Goal: Transaction & Acquisition: Subscribe to service/newsletter

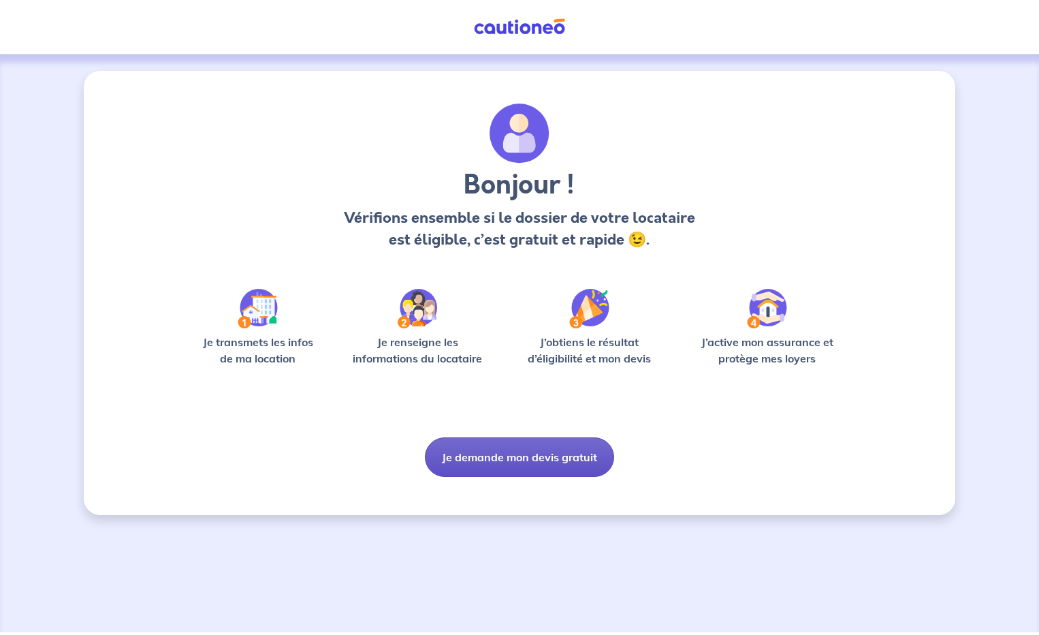
click at [517, 459] on button "Je demande mon devis gratuit" at bounding box center [519, 456] width 189 height 39
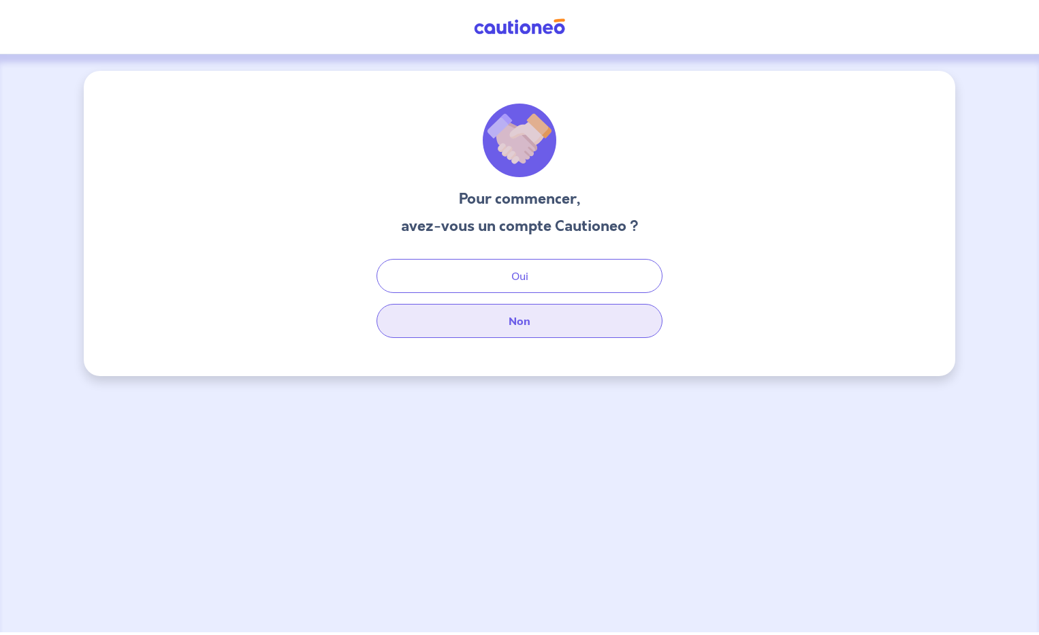
click at [530, 327] on button "Non" at bounding box center [520, 321] width 286 height 34
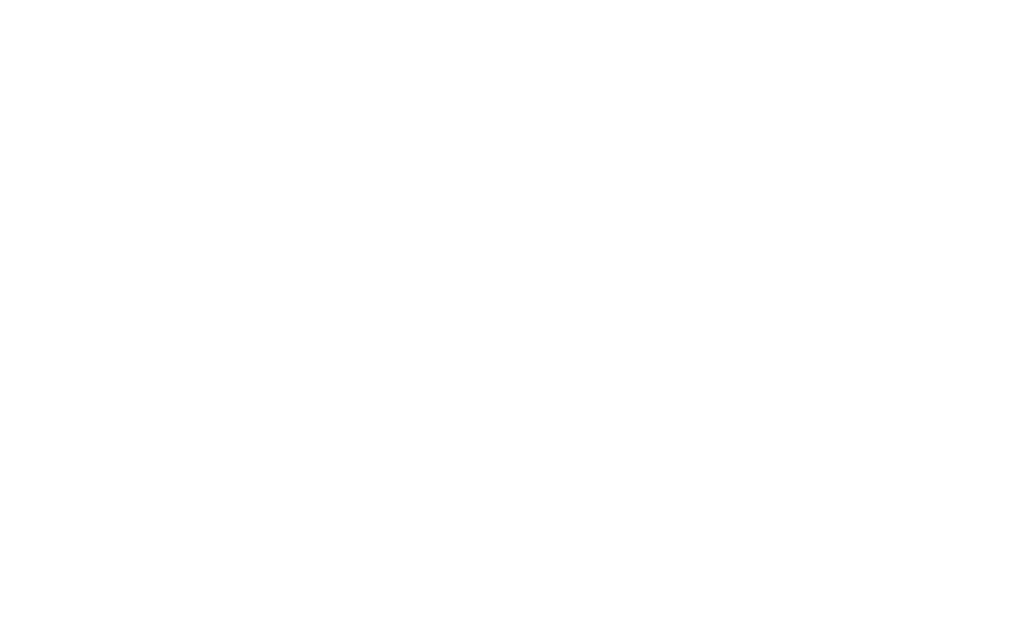
select select "FR"
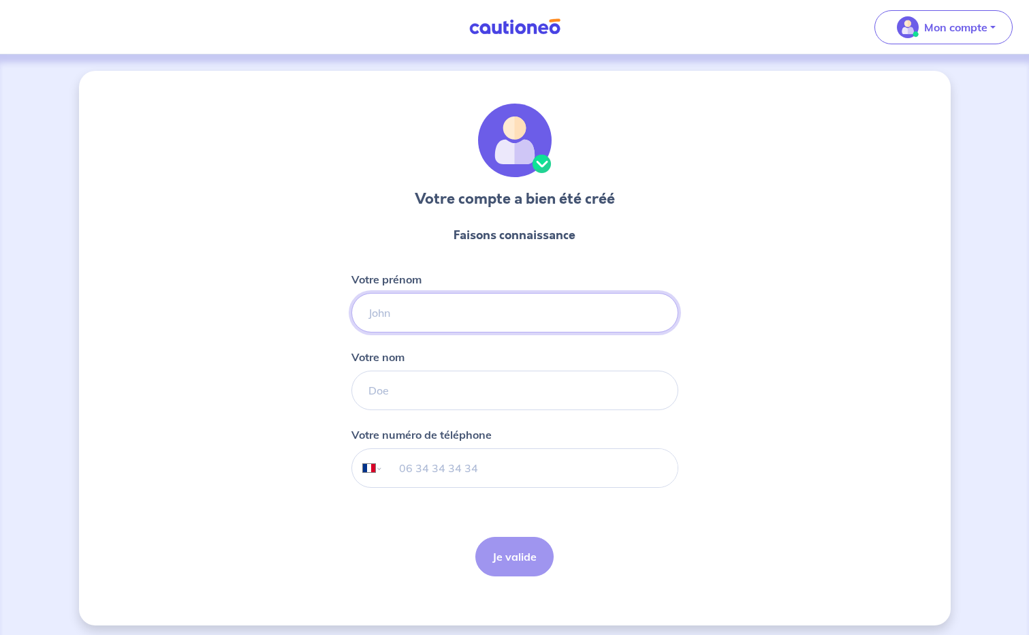
click at [406, 319] on input "Votre prénom" at bounding box center [514, 312] width 327 height 39
type input "Vincent-Gilles"
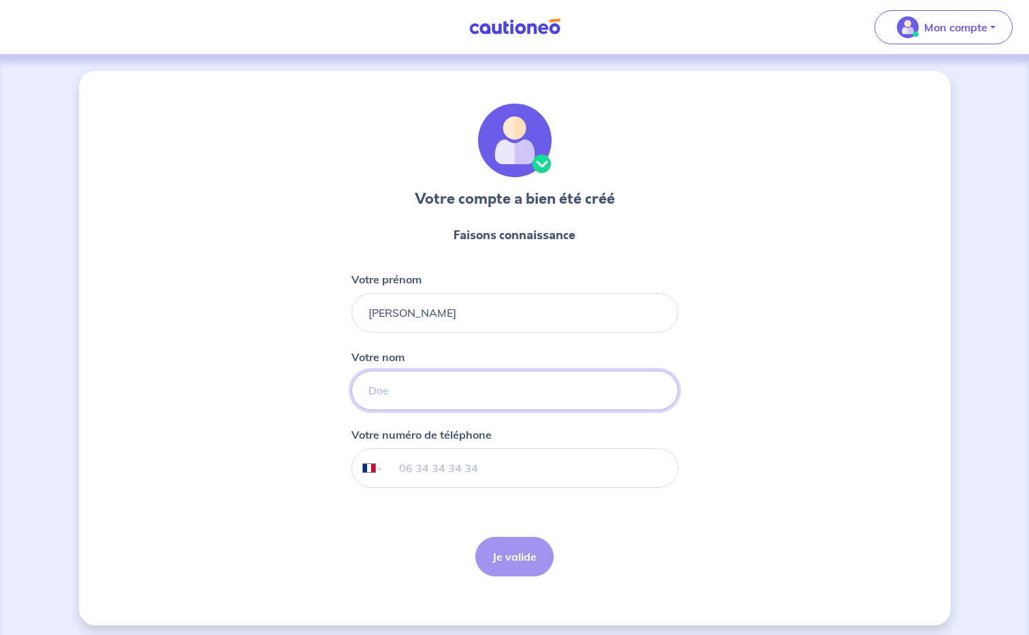
type input "BONNEFOY"
type input "+33 6 83 44 03 41"
click at [508, 550] on button "Je valide" at bounding box center [514, 556] width 78 height 39
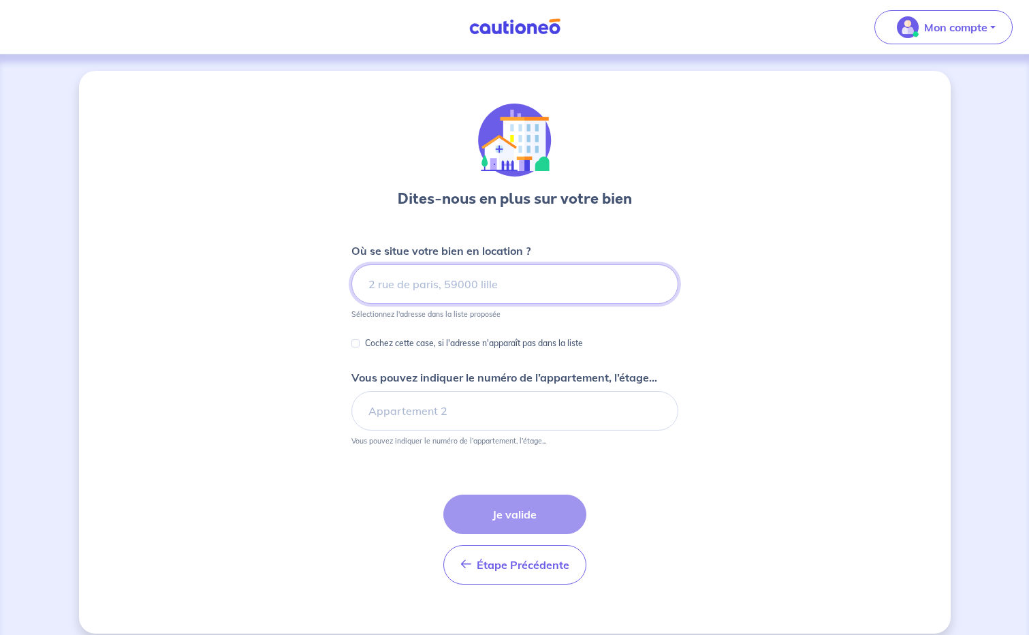
click at [419, 286] on input at bounding box center [514, 283] width 327 height 39
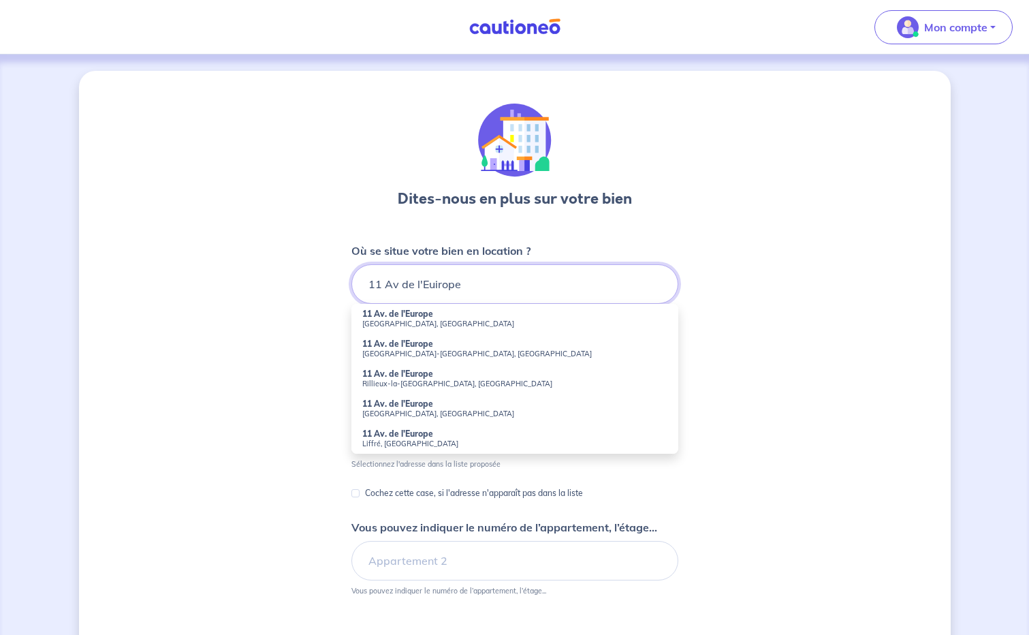
drag, startPoint x: 437, startPoint y: 286, endPoint x: 446, endPoint y: 300, distance: 16.8
click at [437, 286] on input "11 Av de l'Euirope" at bounding box center [514, 283] width 327 height 39
click at [503, 281] on input "11 Av de l'Europe" at bounding box center [514, 283] width 327 height 39
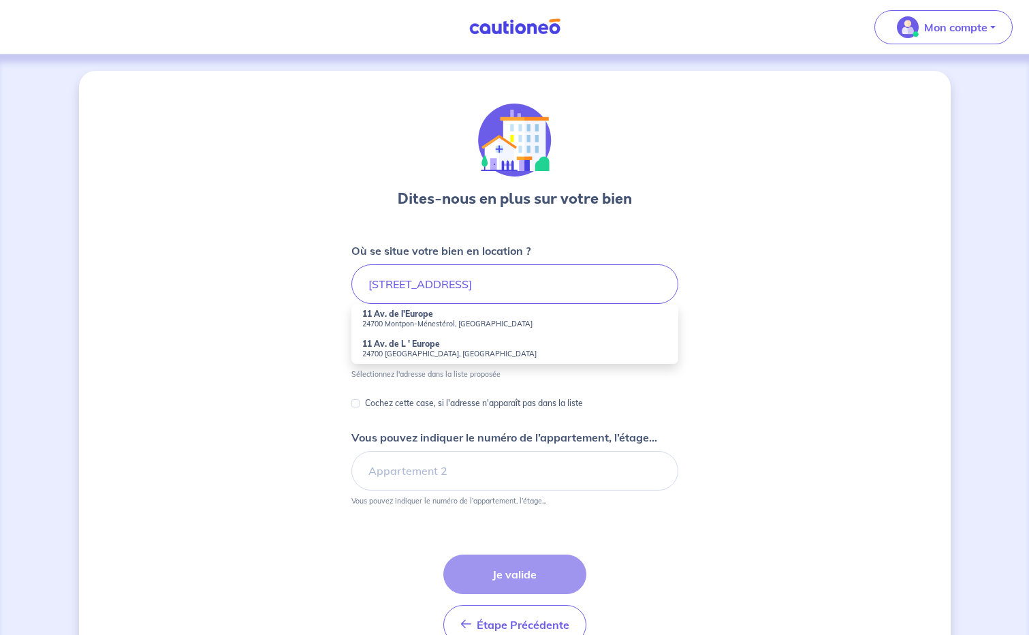
click at [379, 349] on small "24700 [GEOGRAPHIC_DATA], [GEOGRAPHIC_DATA]" at bounding box center [514, 354] width 305 height 10
type input "11 Av. de L ' Europe, [GEOGRAPHIC_DATA], [GEOGRAPHIC_DATA]"
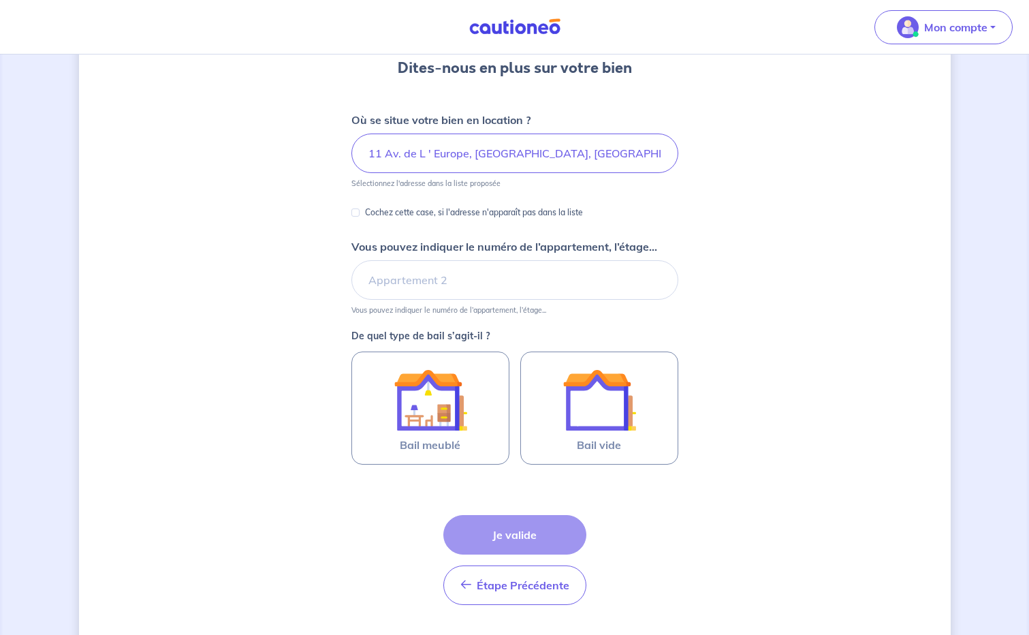
scroll to position [136, 0]
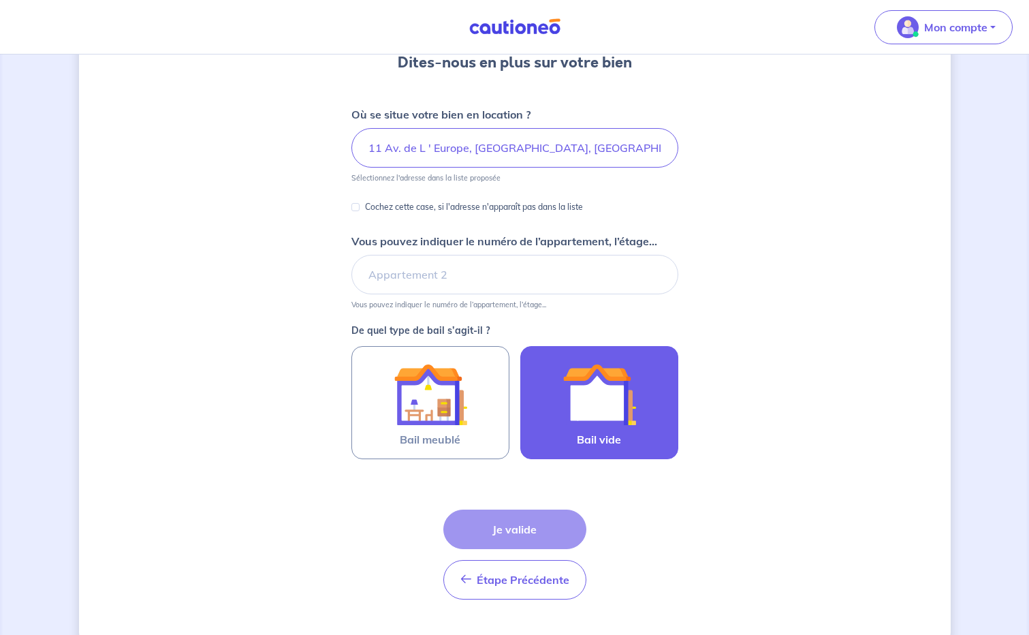
click at [614, 389] on img at bounding box center [600, 395] width 74 height 74
click at [0, 0] on input "Bail vide" at bounding box center [0, 0] width 0 height 0
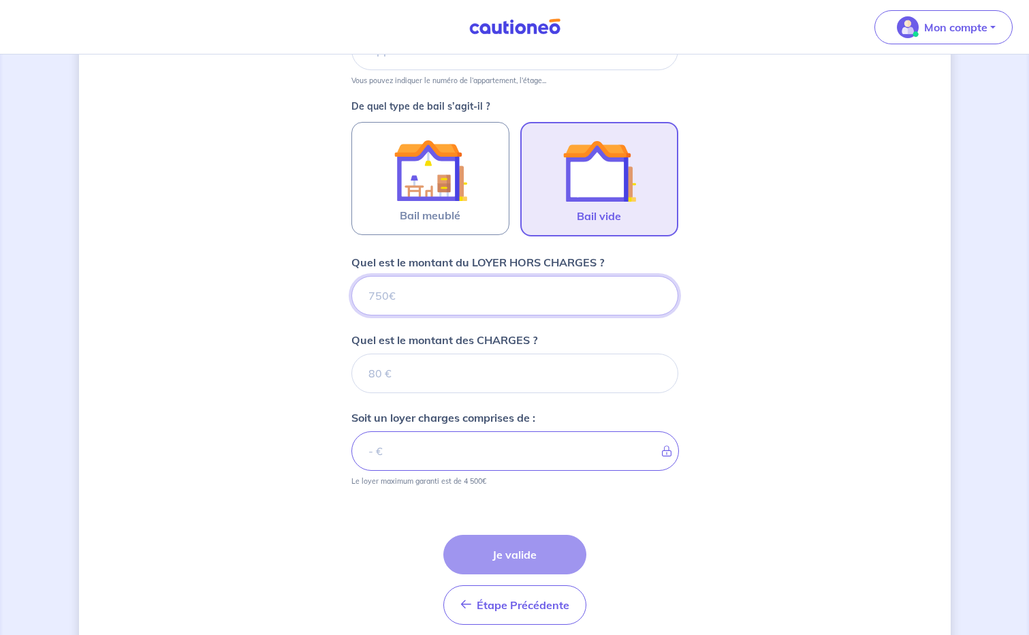
scroll to position [415, 0]
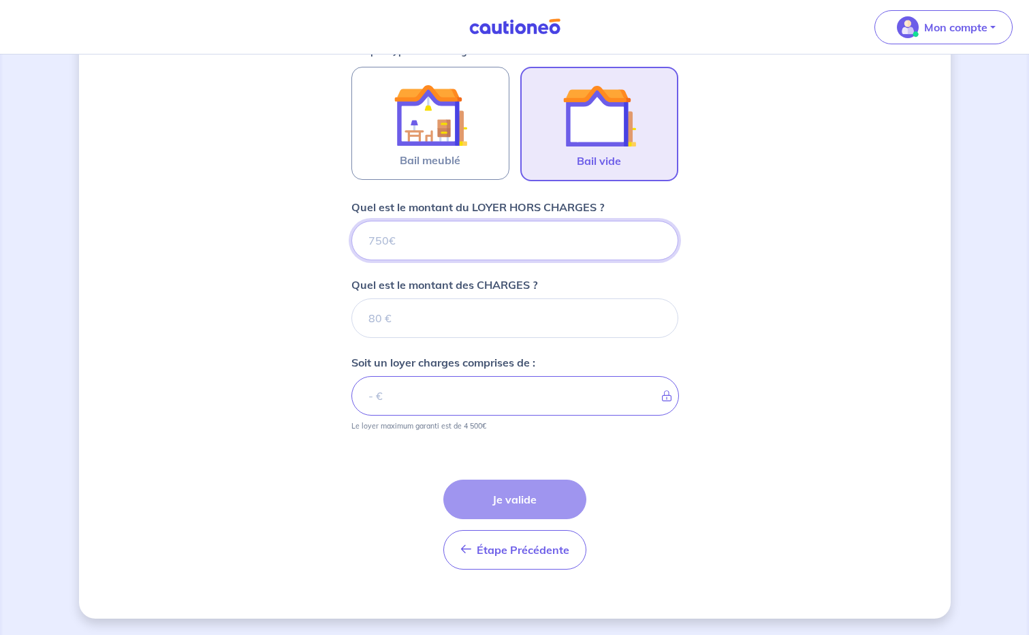
click at [422, 233] on input "Quel est le montant du LOYER HORS CHARGES ?" at bounding box center [514, 240] width 327 height 39
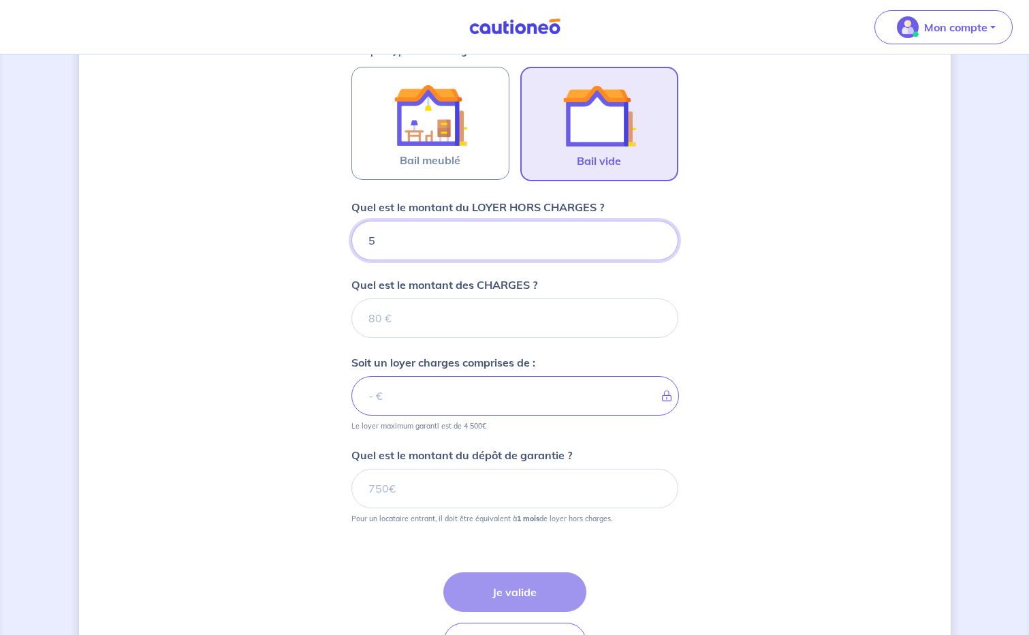
type input "55"
type input "550"
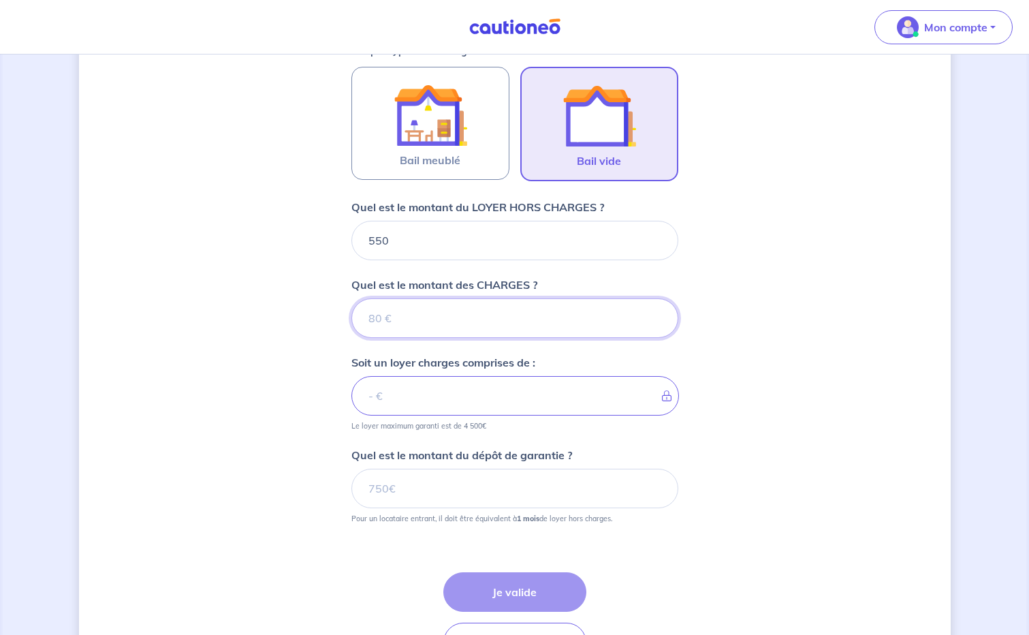
click at [404, 317] on input "Quel est le montant des CHARGES ?" at bounding box center [514, 317] width 327 height 39
type input "15"
type input "565"
type input "15"
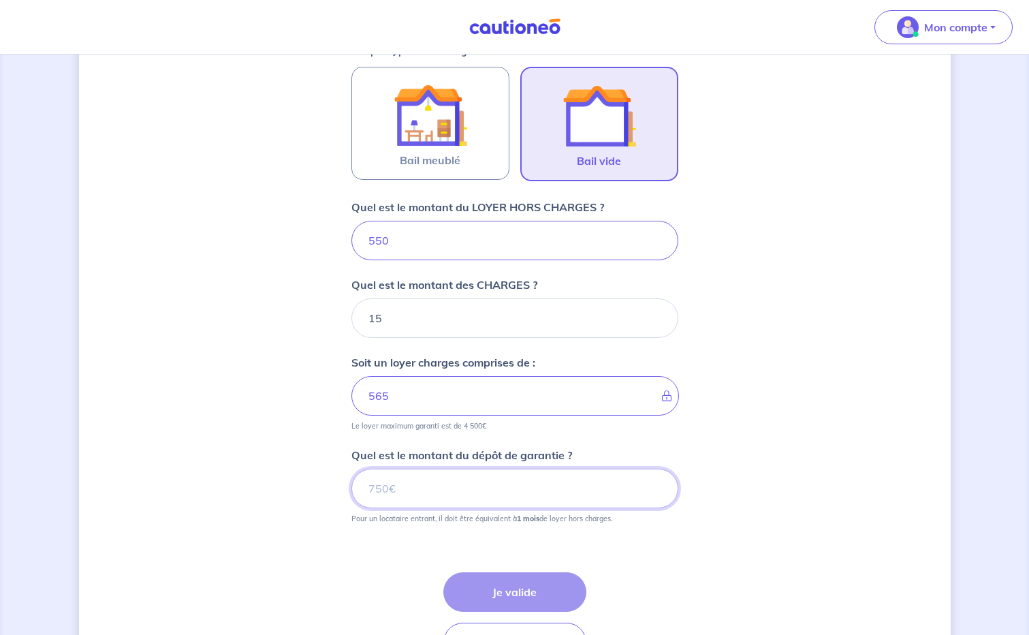
click at [450, 490] on input "Quel est le montant du dépôt de garantie ?" at bounding box center [514, 488] width 327 height 39
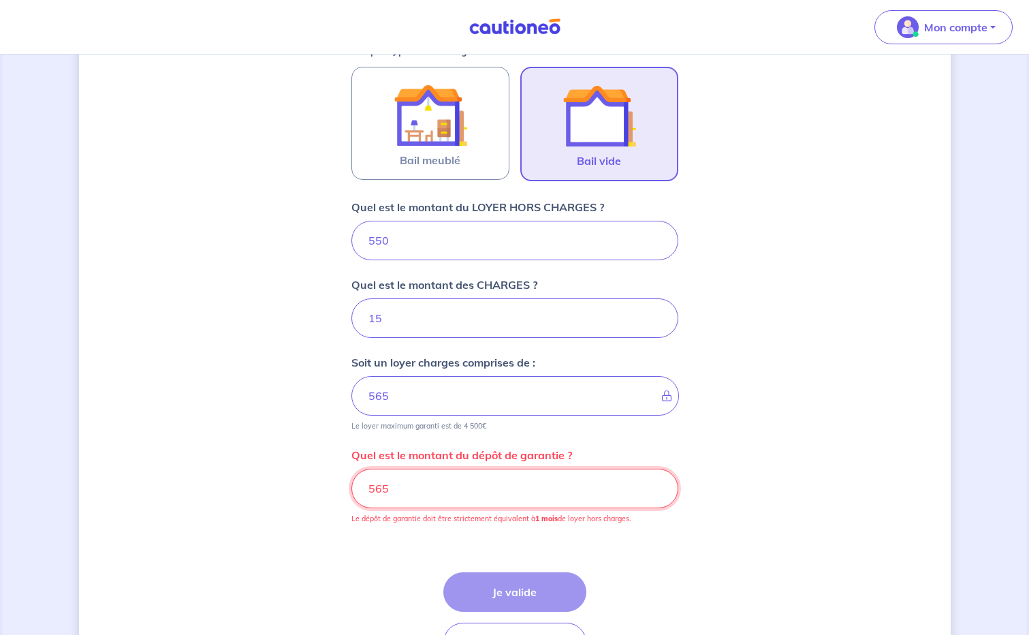
drag, startPoint x: 394, startPoint y: 486, endPoint x: 401, endPoint y: 486, distance: 7.5
click at [394, 486] on input "565" at bounding box center [514, 488] width 327 height 39
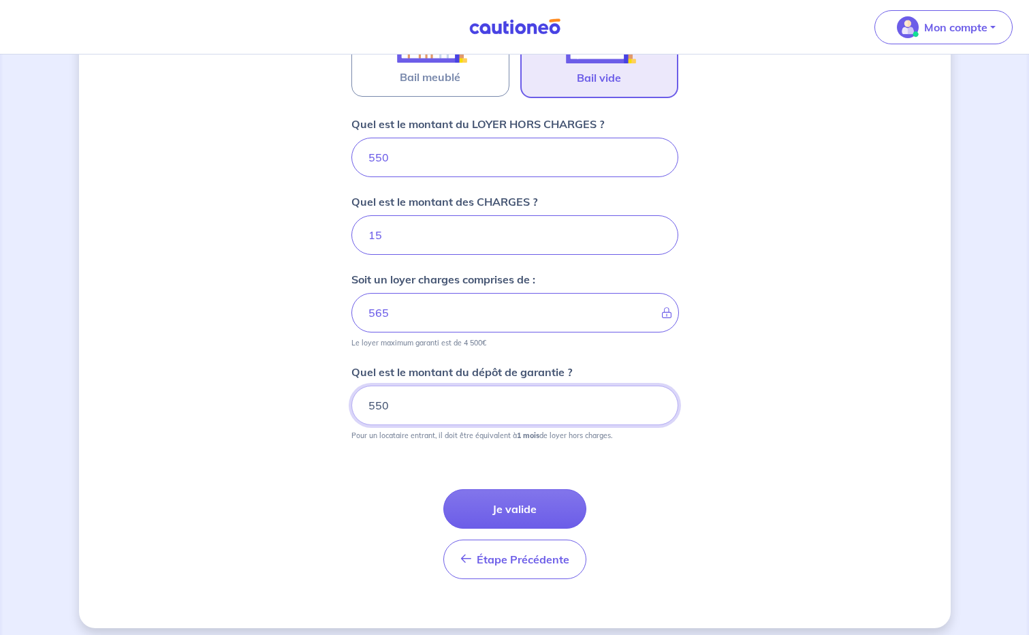
scroll to position [508, 0]
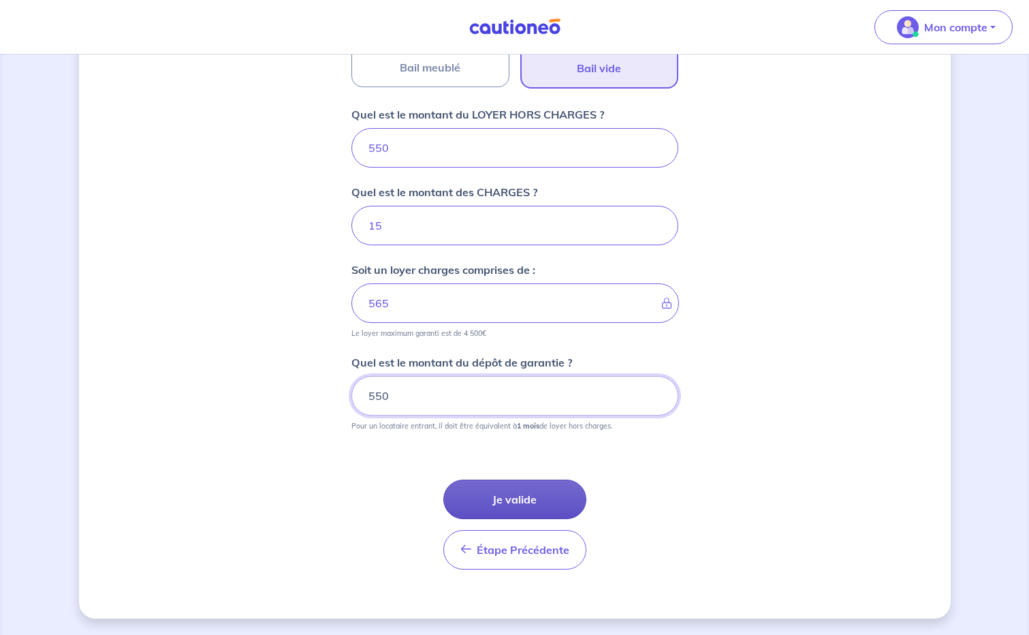
type input "550"
click at [518, 496] on button "Je valide" at bounding box center [514, 498] width 143 height 39
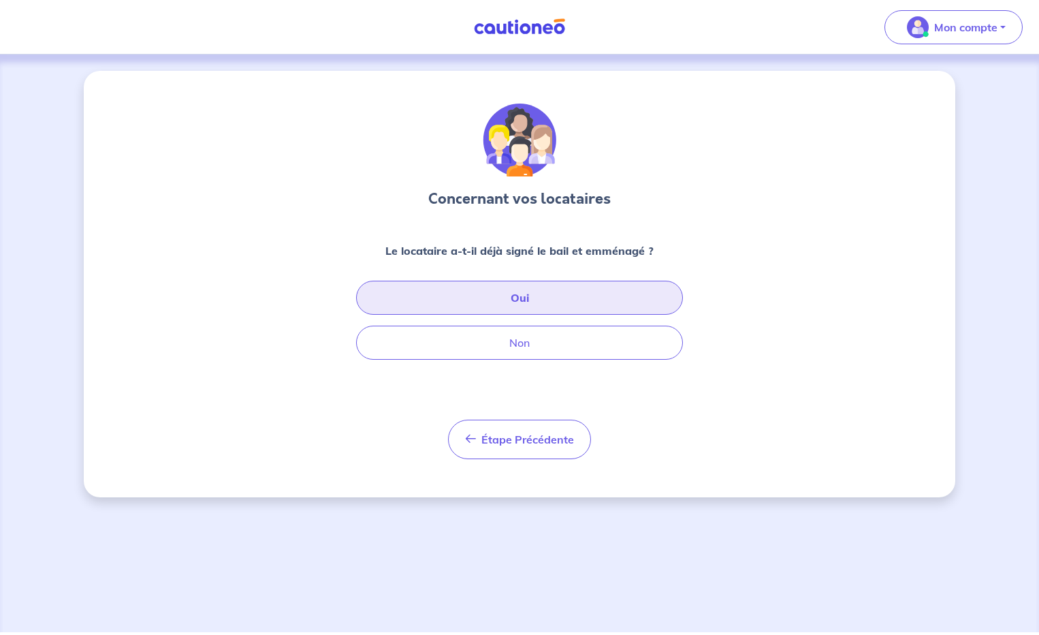
click at [513, 293] on button "Oui" at bounding box center [519, 298] width 327 height 34
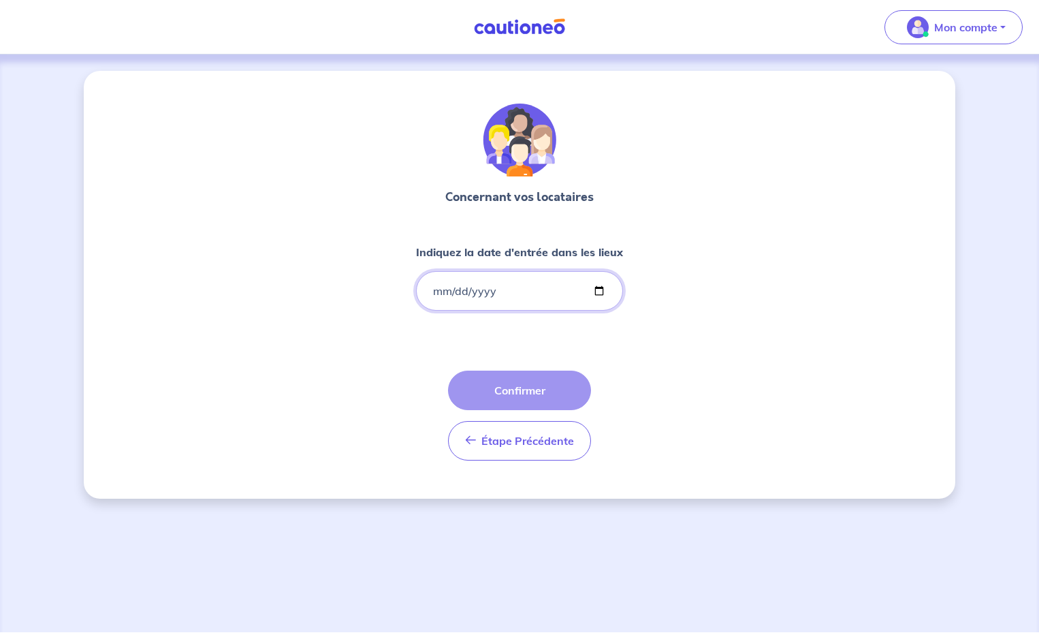
click at [479, 282] on input "Indiquez la date d'entrée dans les lieux" at bounding box center [519, 290] width 207 height 39
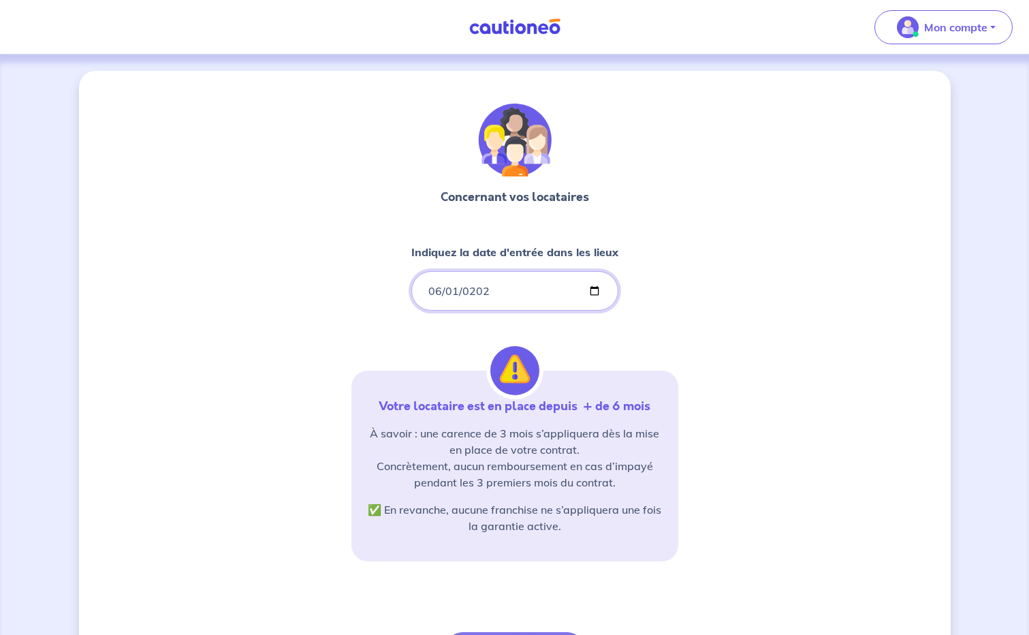
type input "[DATE]"
click at [684, 306] on div "Concernant vos locataires Indiquez la date d'entrée dans les lieux 2025-06-01 V…" at bounding box center [515, 415] width 872 height 689
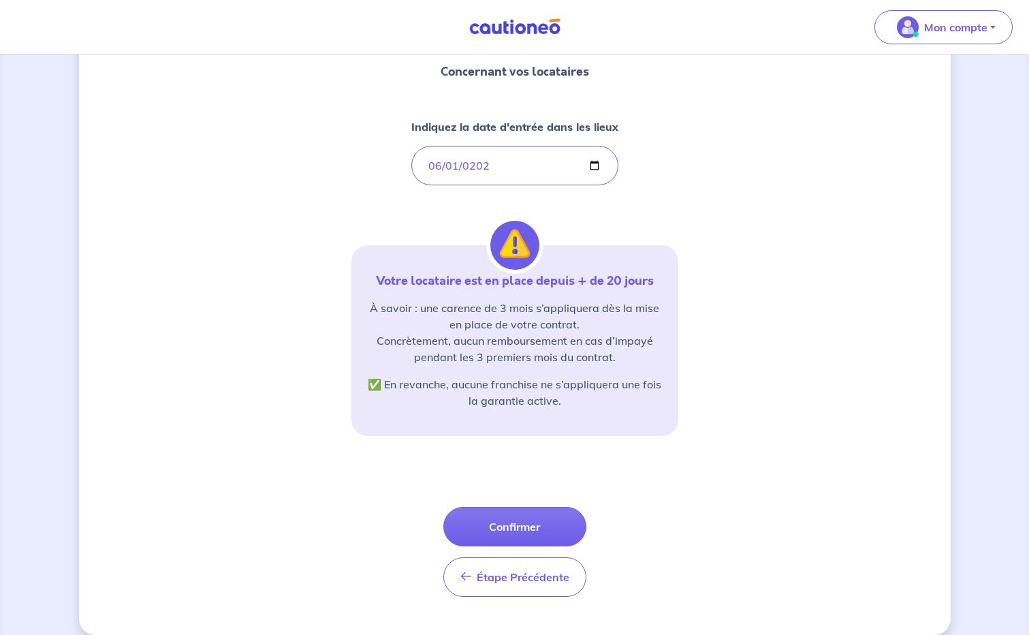
scroll to position [142, 0]
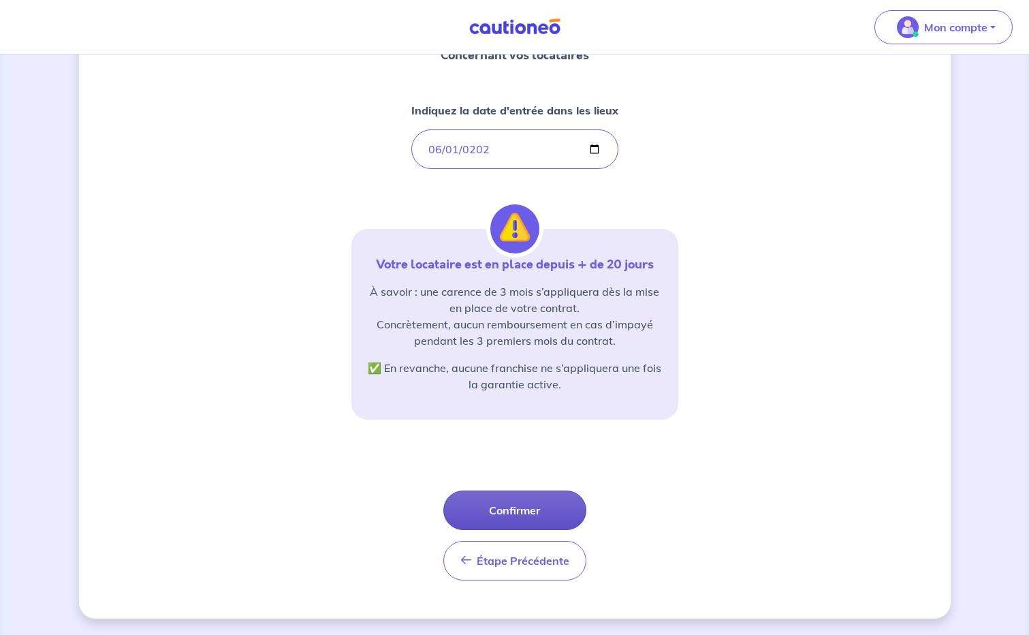
click at [515, 503] on button "Confirmer" at bounding box center [514, 509] width 143 height 39
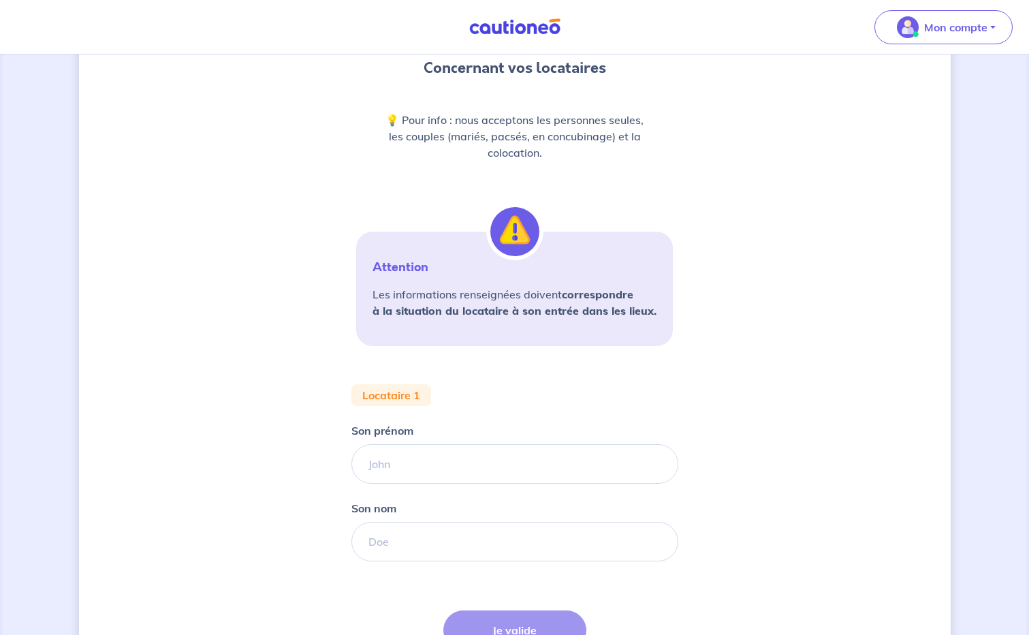
scroll to position [136, 0]
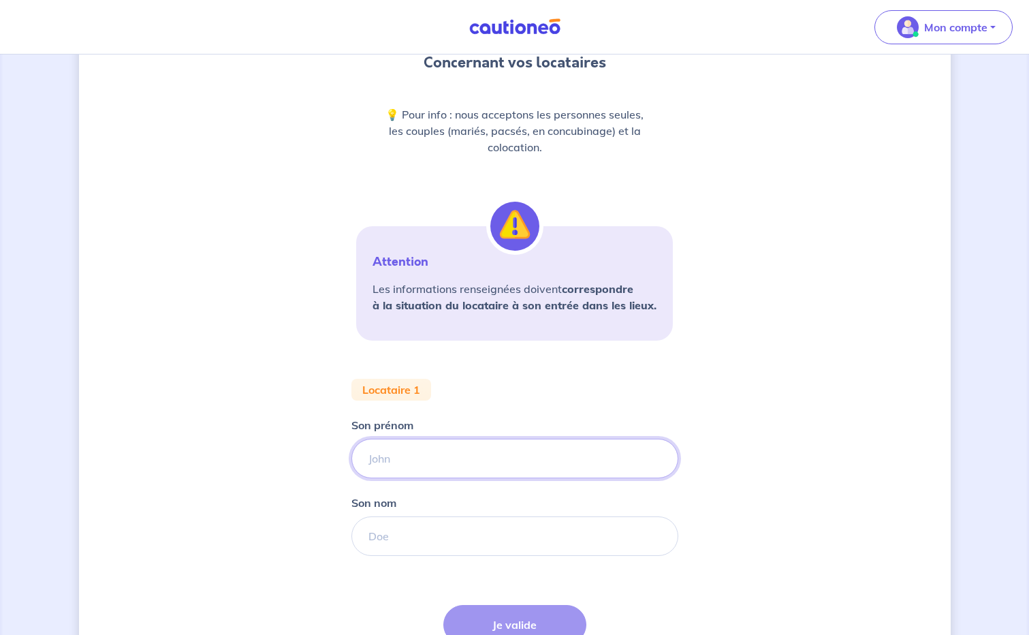
click at [445, 461] on input "Son prénom" at bounding box center [514, 458] width 327 height 39
type input "[PERSON_NAME]"
click at [403, 543] on input "Son nom" at bounding box center [514, 535] width 327 height 39
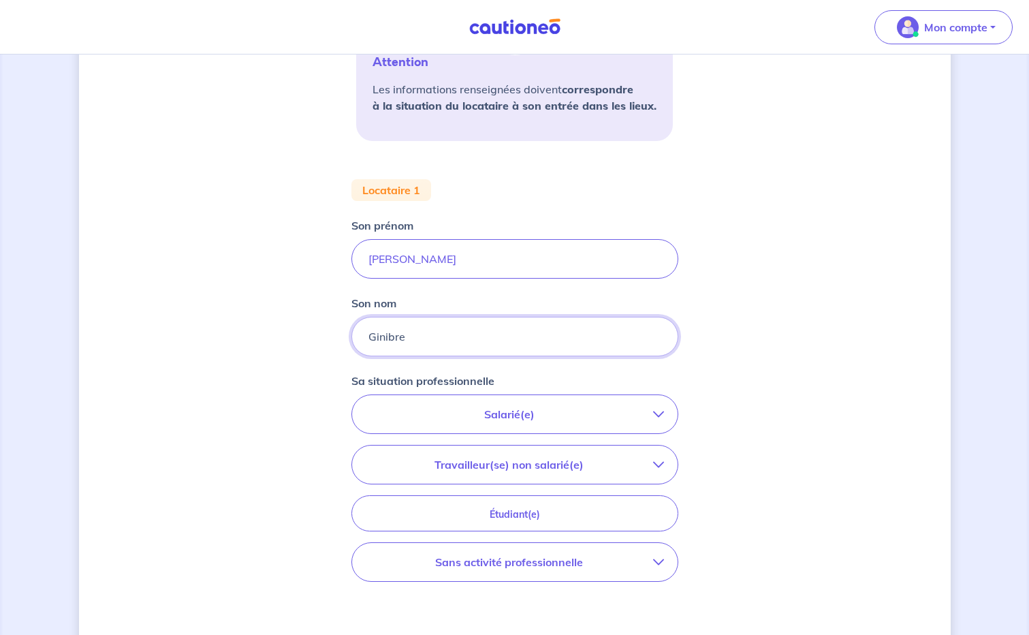
scroll to position [341, 0]
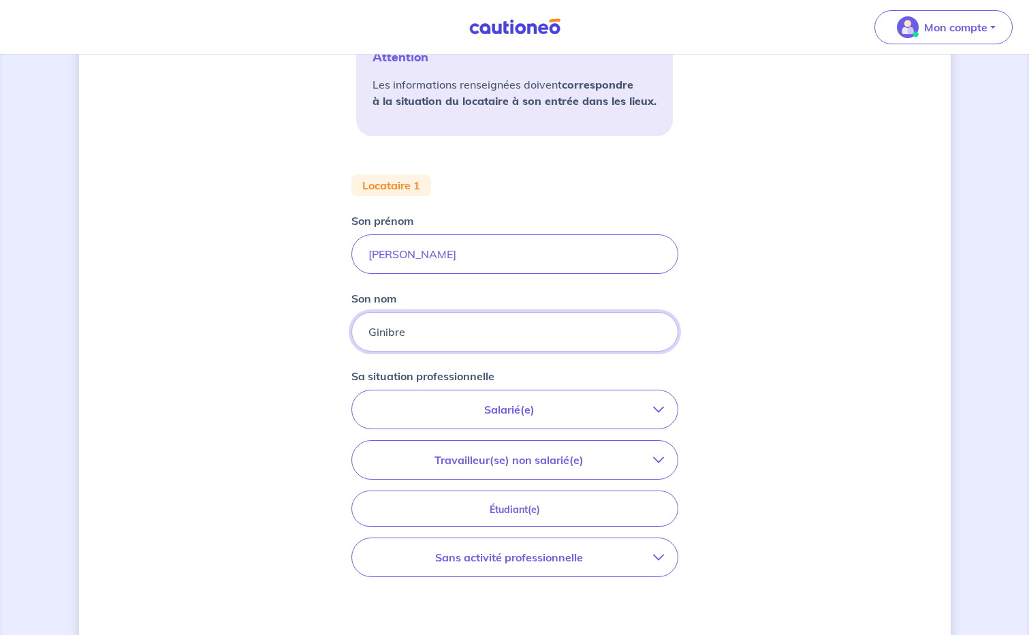
type input "Ginibre"
click at [652, 405] on button "Salarié(e)" at bounding box center [515, 409] width 326 height 38
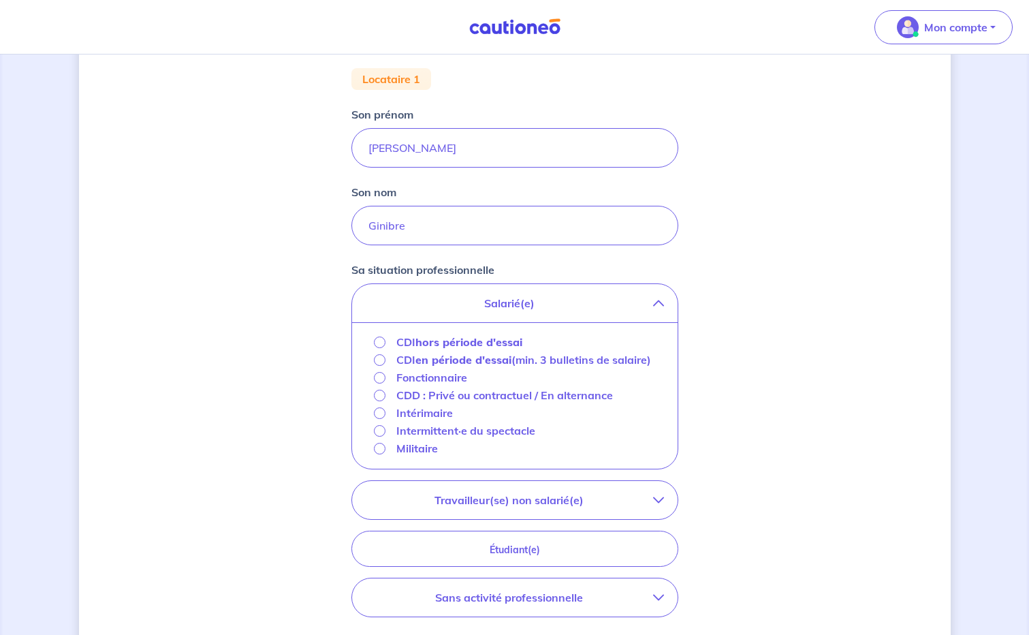
scroll to position [477, 0]
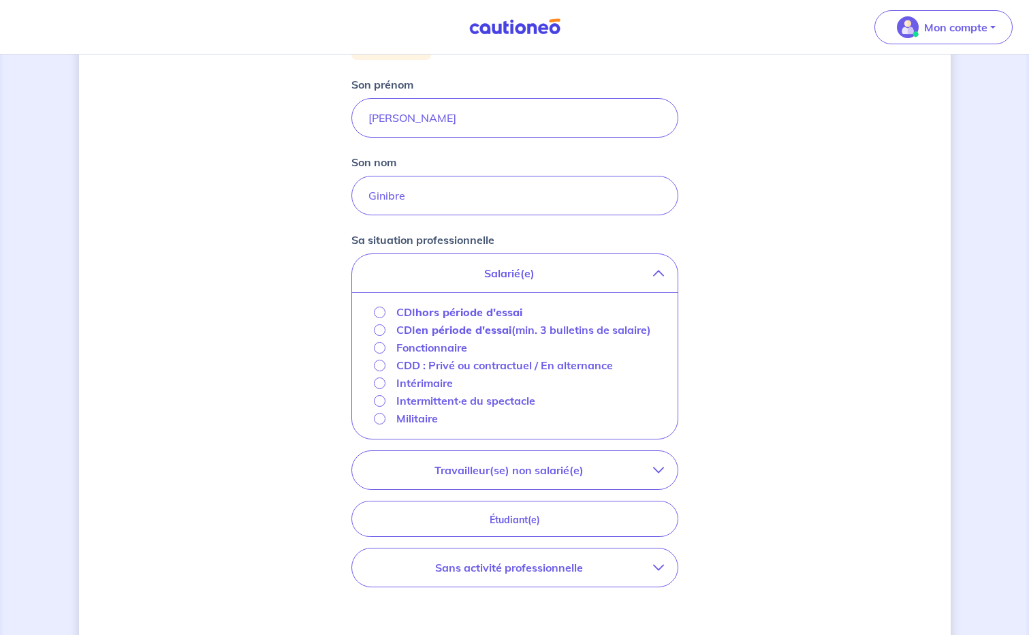
click at [659, 475] on icon "button" at bounding box center [658, 469] width 11 height 11
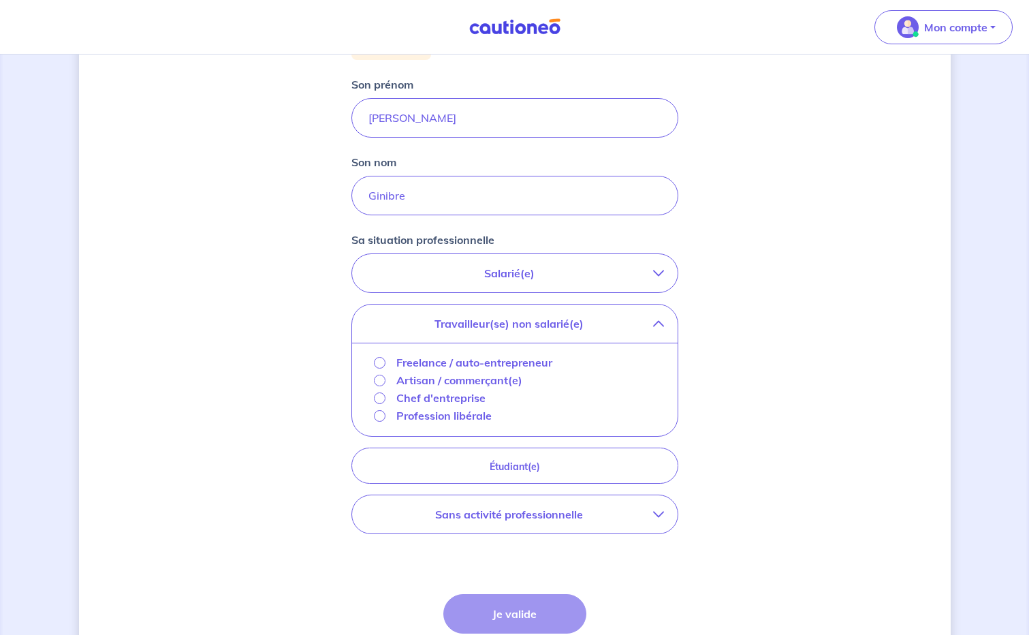
click at [656, 513] on icon "button" at bounding box center [658, 514] width 11 height 11
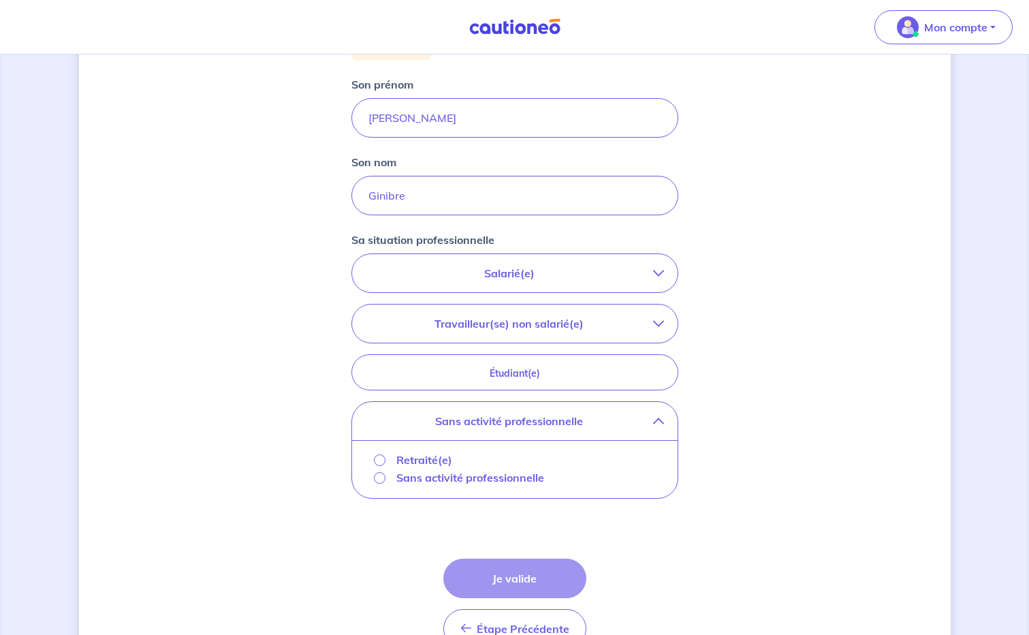
click at [399, 457] on p "Retraité(e)" at bounding box center [424, 460] width 56 height 16
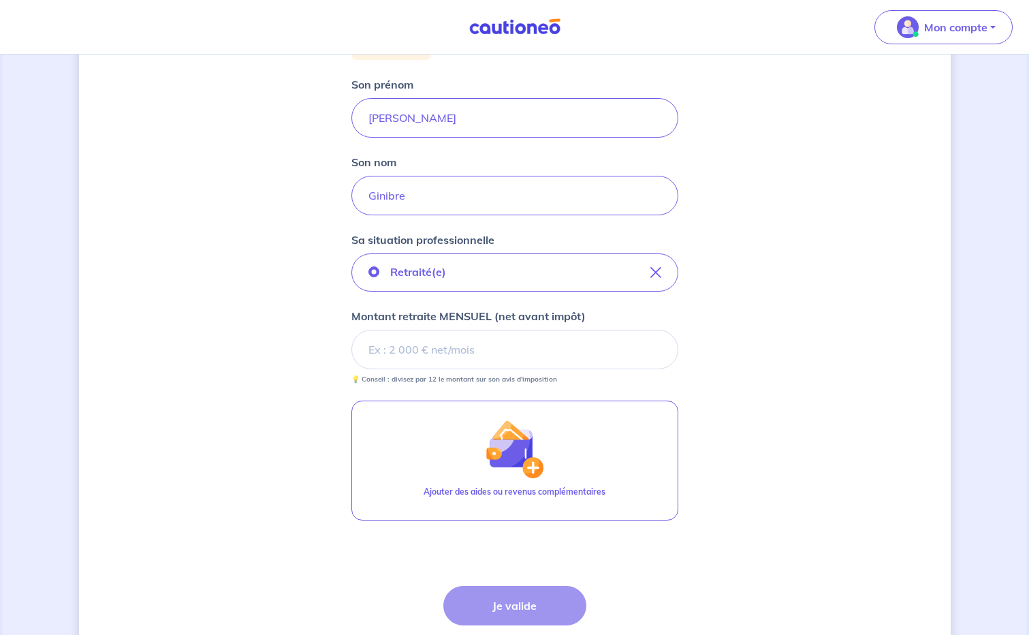
click at [390, 348] on input "Montant retraite MENSUEL (net avant impôt)" at bounding box center [514, 349] width 327 height 39
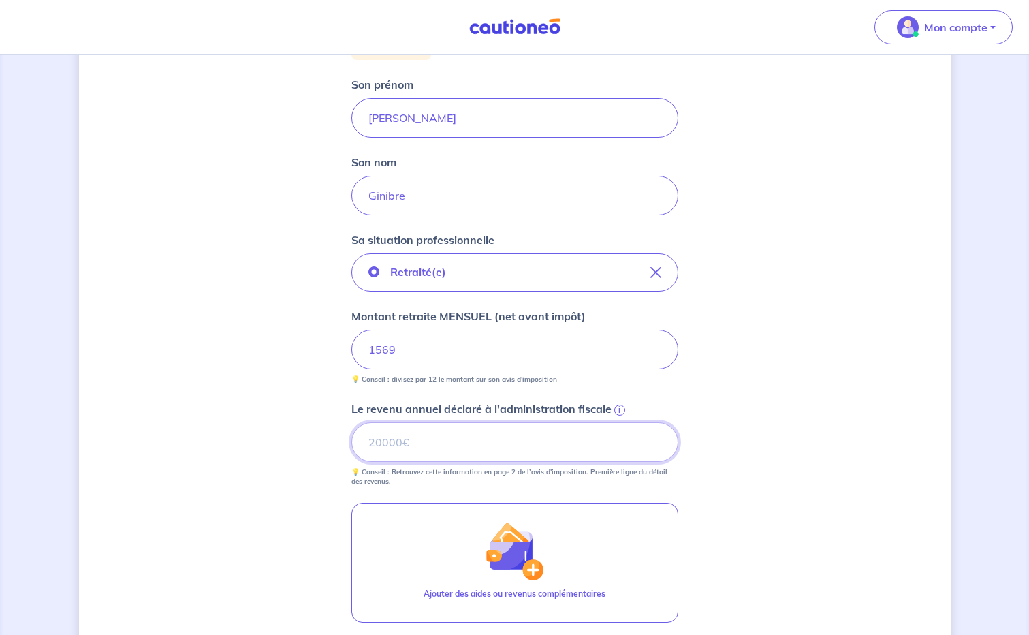
click at [434, 444] on input "Le revenu annuel déclaré à l'administration fiscale i" at bounding box center [514, 441] width 327 height 39
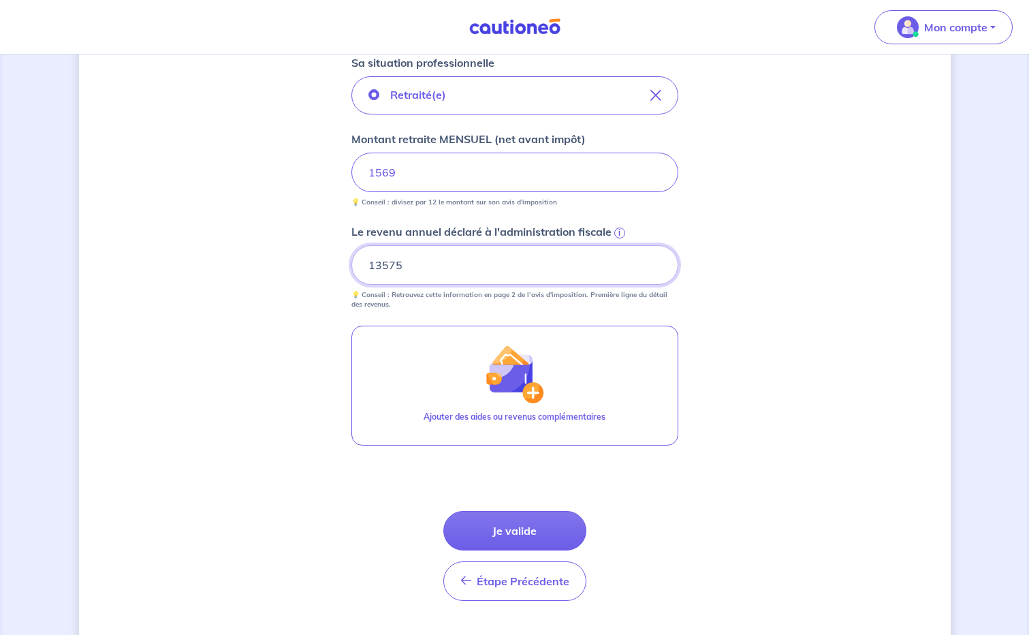
scroll to position [685, 0]
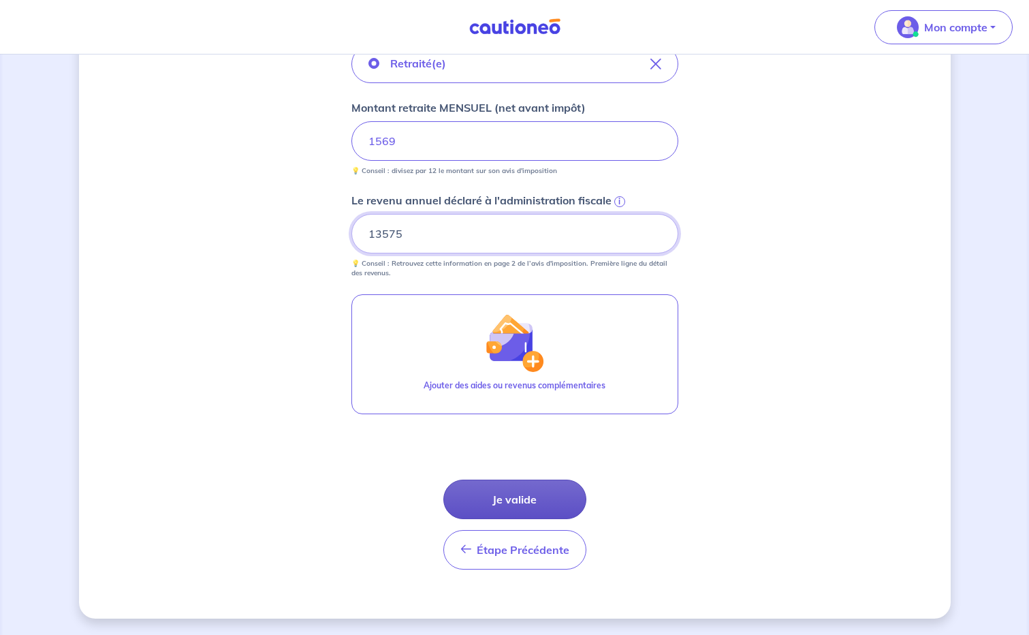
type input "13575"
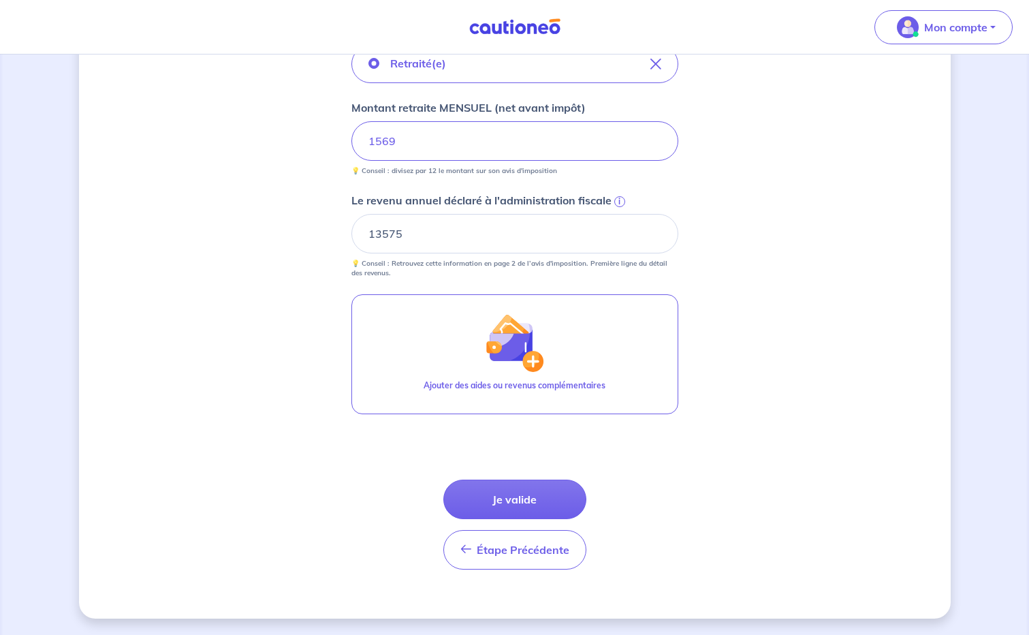
click at [503, 496] on button "Je valide" at bounding box center [514, 498] width 143 height 39
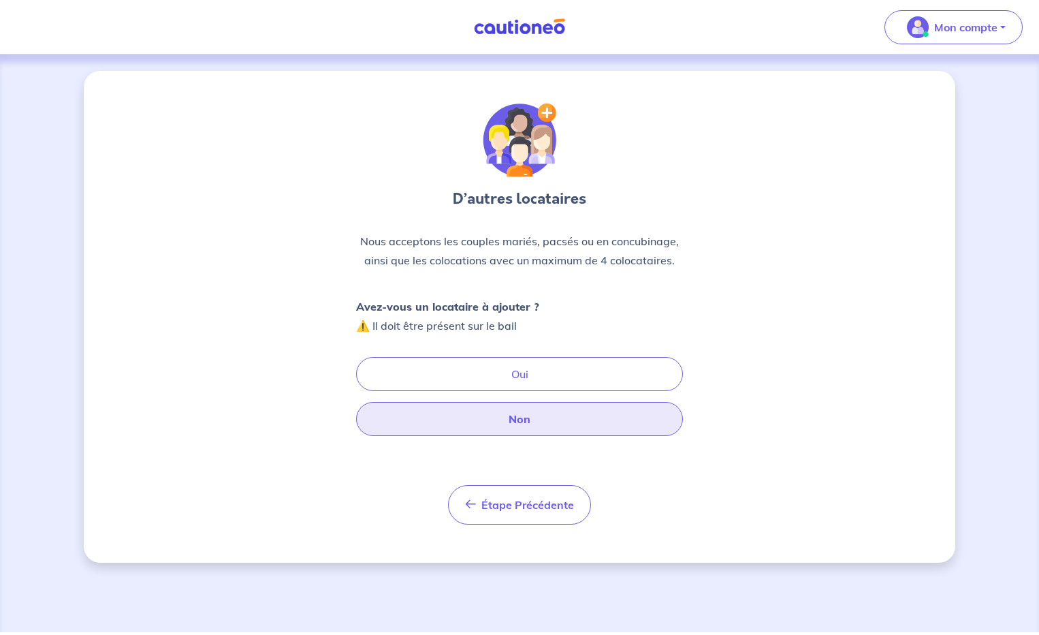
click at [548, 417] on button "Non" at bounding box center [519, 419] width 327 height 34
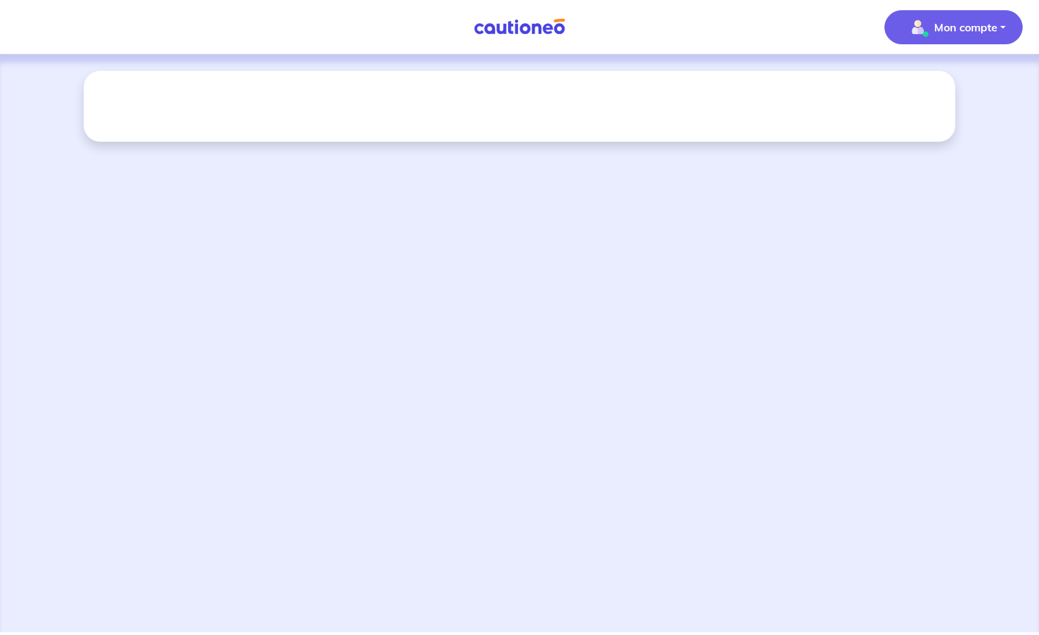
click at [963, 30] on p "Mon compte" at bounding box center [965, 27] width 63 height 16
click at [949, 83] on link "Mes informations" at bounding box center [940, 85] width 110 height 22
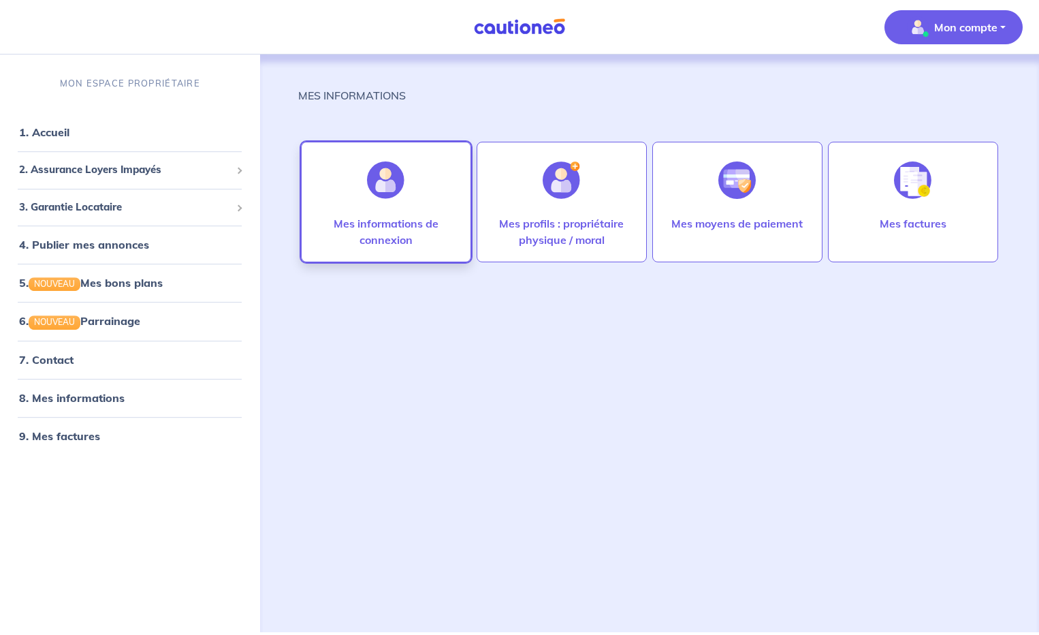
click at [361, 187] on div at bounding box center [385, 180] width 59 height 70
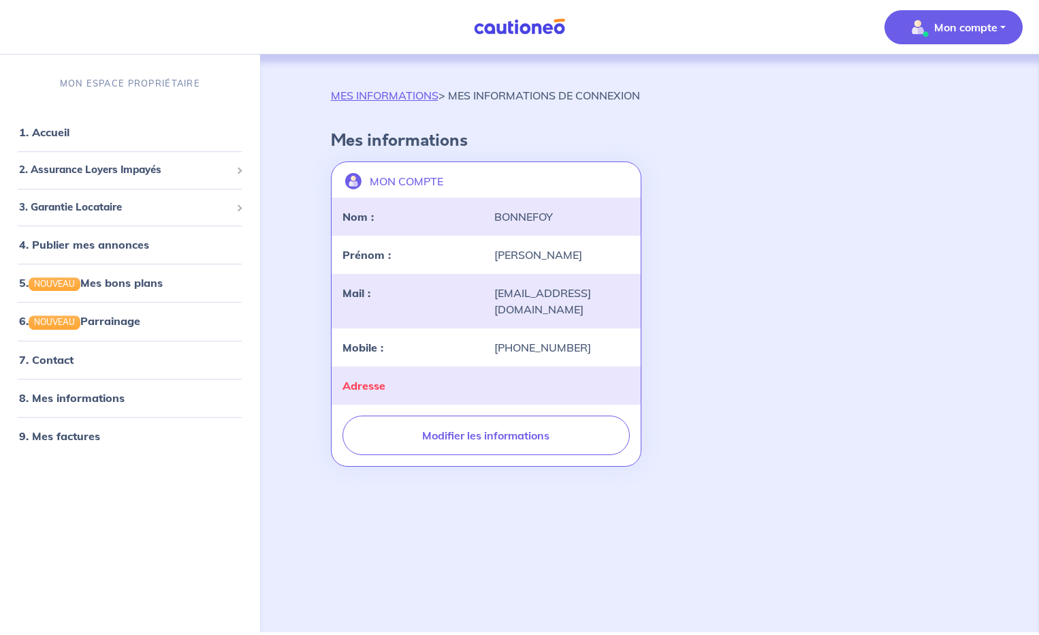
click at [483, 366] on div "Adresse" at bounding box center [486, 385] width 309 height 38
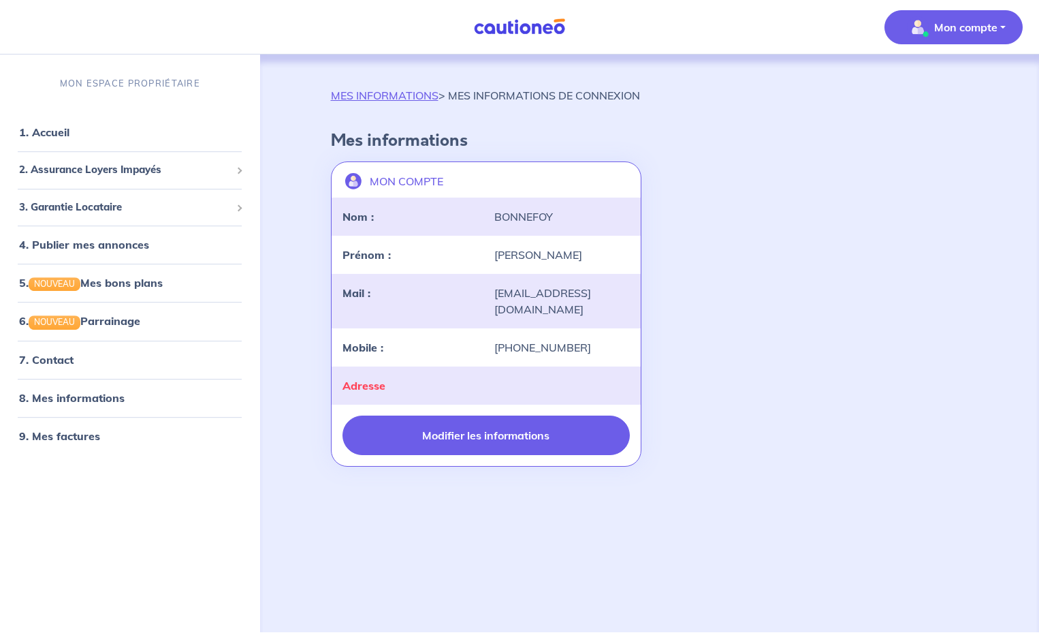
click at [476, 417] on button "Modifier les informations" at bounding box center [486, 434] width 287 height 39
select select "FR"
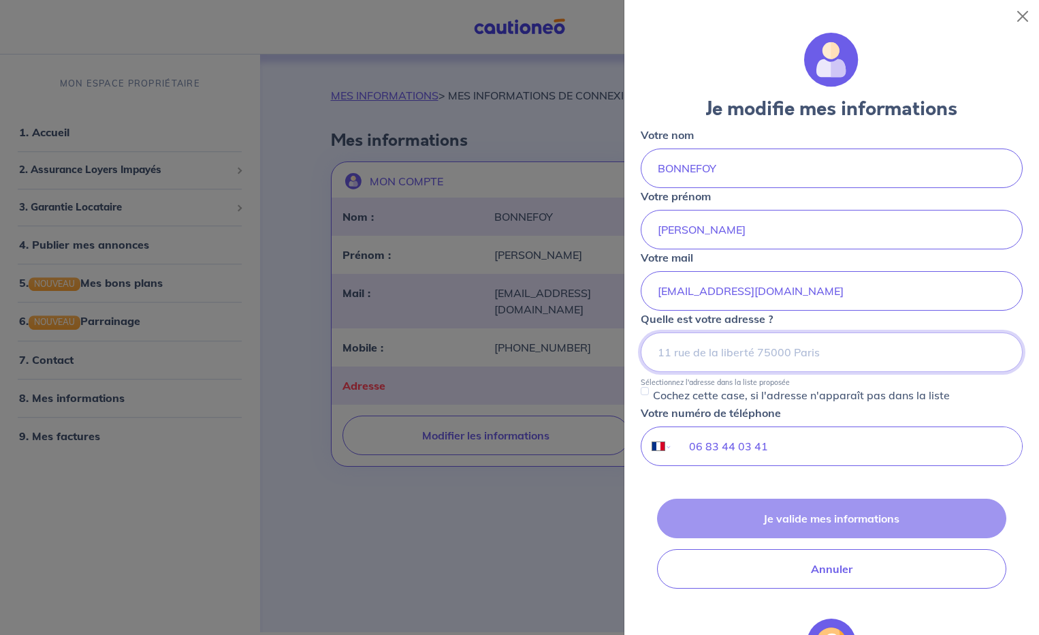
click at [673, 355] on input at bounding box center [832, 351] width 382 height 39
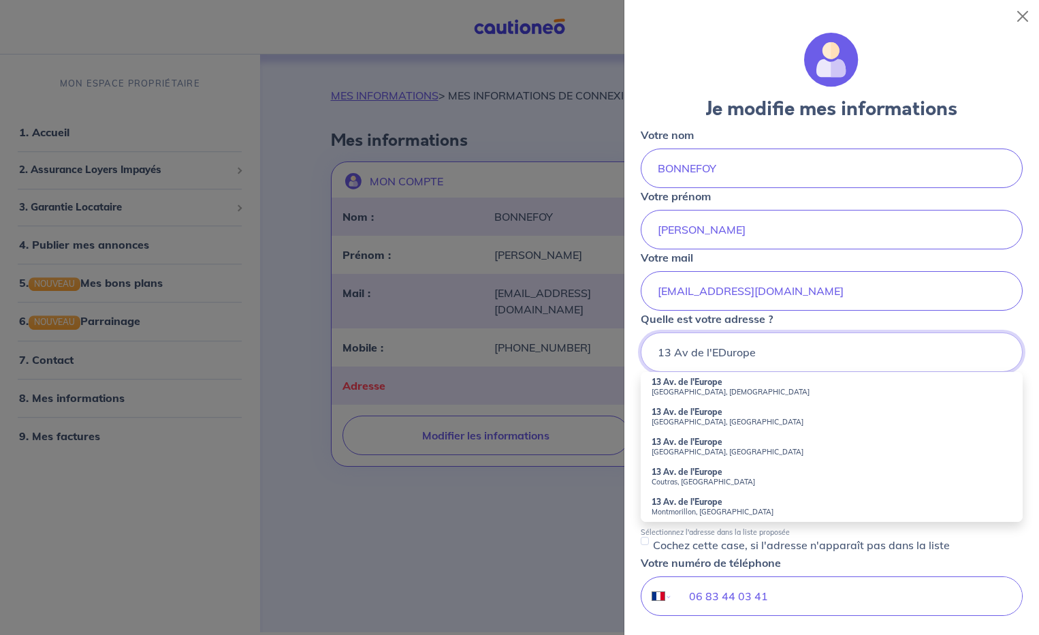
click at [725, 357] on input "13 Av de l'EDurope" at bounding box center [832, 351] width 382 height 39
click at [753, 353] on input "13 Av de l'Europe" at bounding box center [832, 351] width 382 height 39
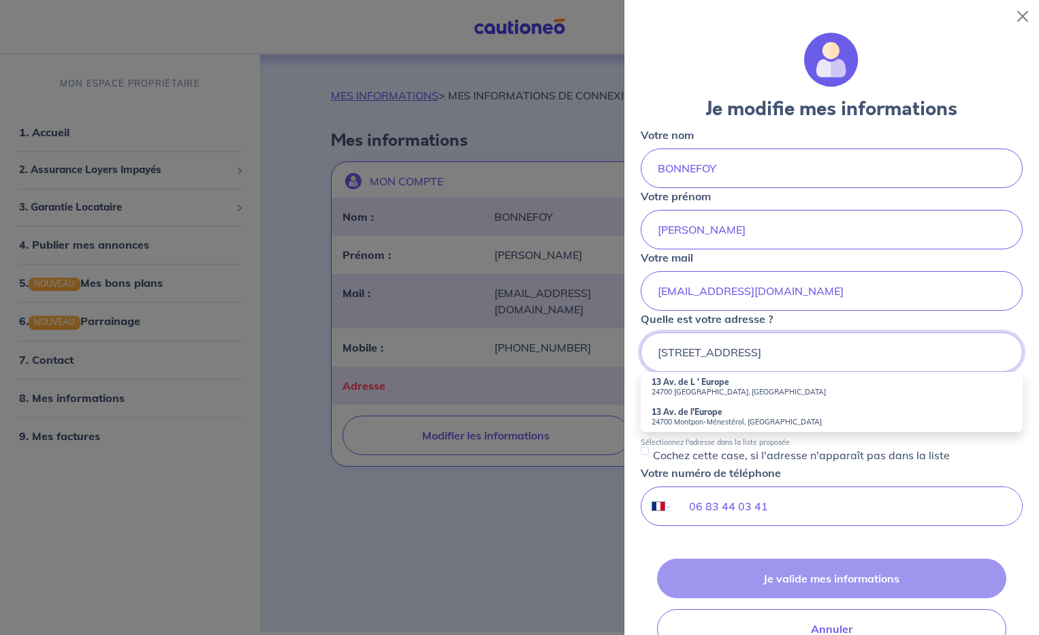
click at [671, 356] on input "13 Av de l'Europe 24700" at bounding box center [832, 351] width 382 height 39
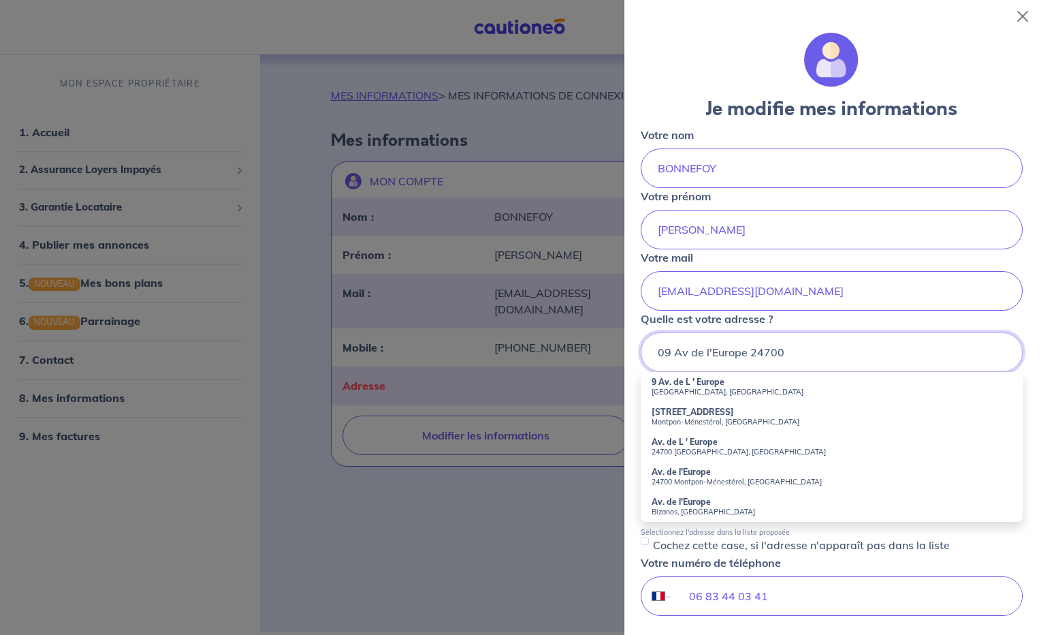
click at [844, 349] on input "09 Av de l'Europe 24700" at bounding box center [832, 351] width 382 height 39
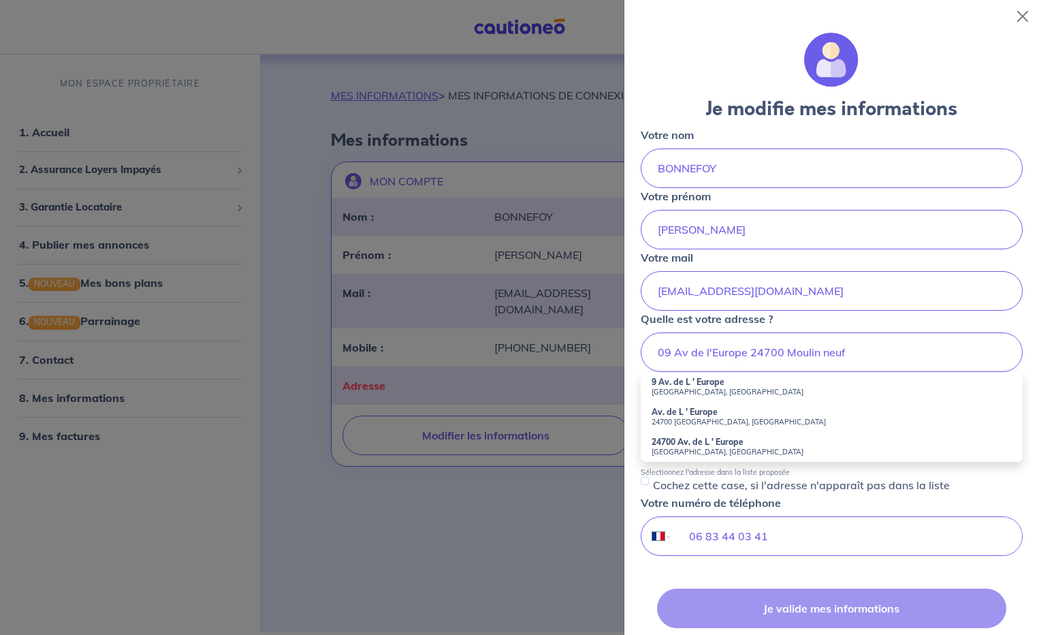
click at [678, 389] on small "Moulin-Neuf, France" at bounding box center [832, 392] width 360 height 10
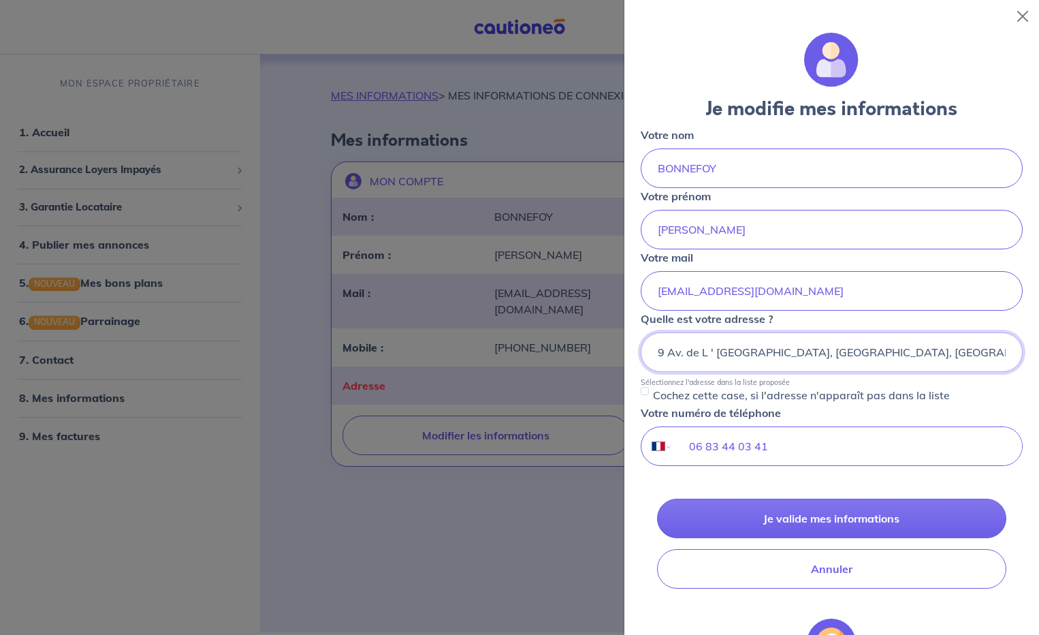
click at [757, 353] on input "9 Av. de L ' Europe, Moulin-Neuf, France" at bounding box center [832, 351] width 382 height 39
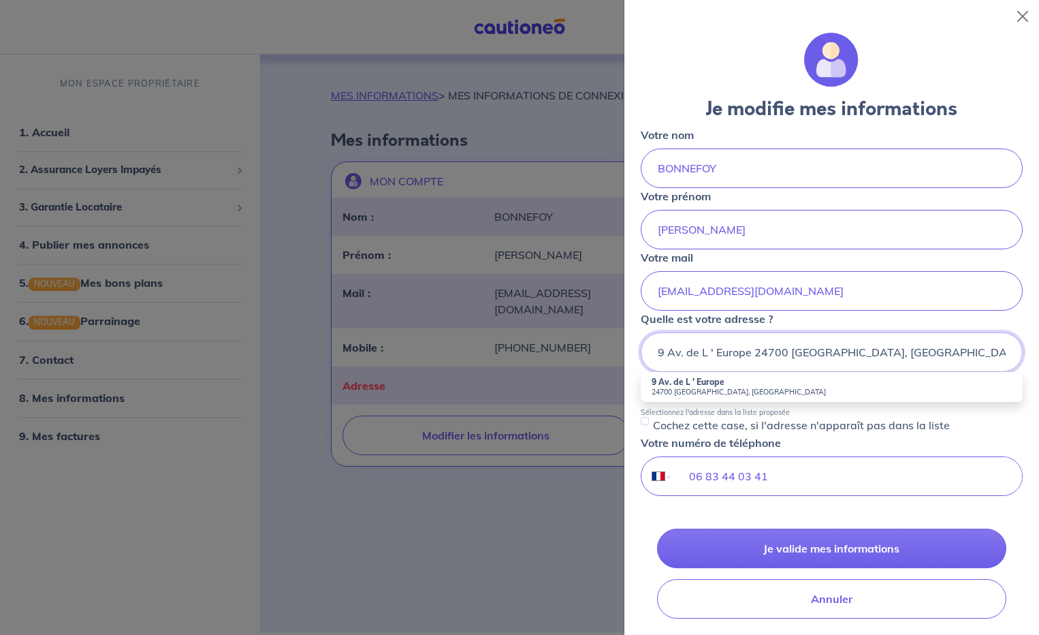
scroll to position [68, 0]
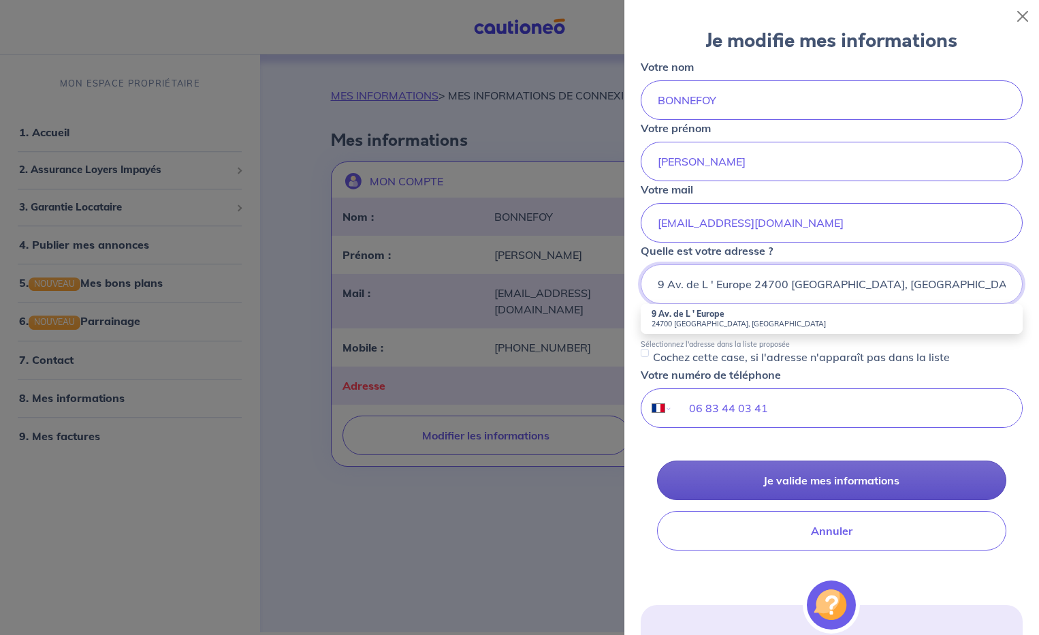
type input "9 Av. de L ' Europe 24700 Moulin-Neuf, France"
click at [819, 484] on button "Je valide mes informations" at bounding box center [831, 479] width 349 height 39
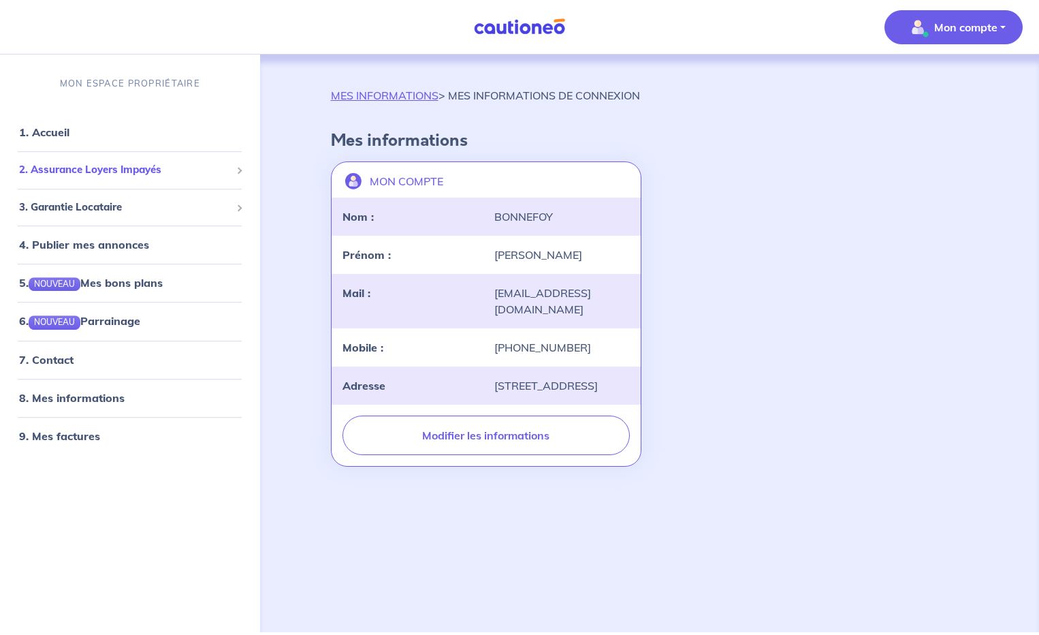
click at [48, 168] on span "2. Assurance Loyers Impayés" at bounding box center [125, 170] width 212 height 16
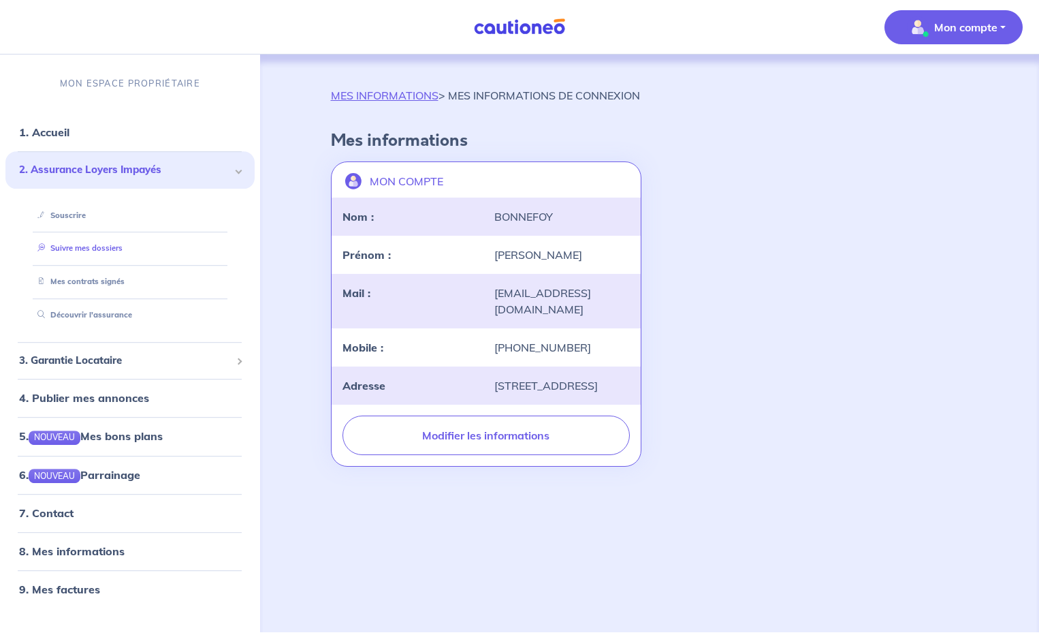
click at [78, 244] on link "Suivre mes dossiers" at bounding box center [77, 249] width 91 height 10
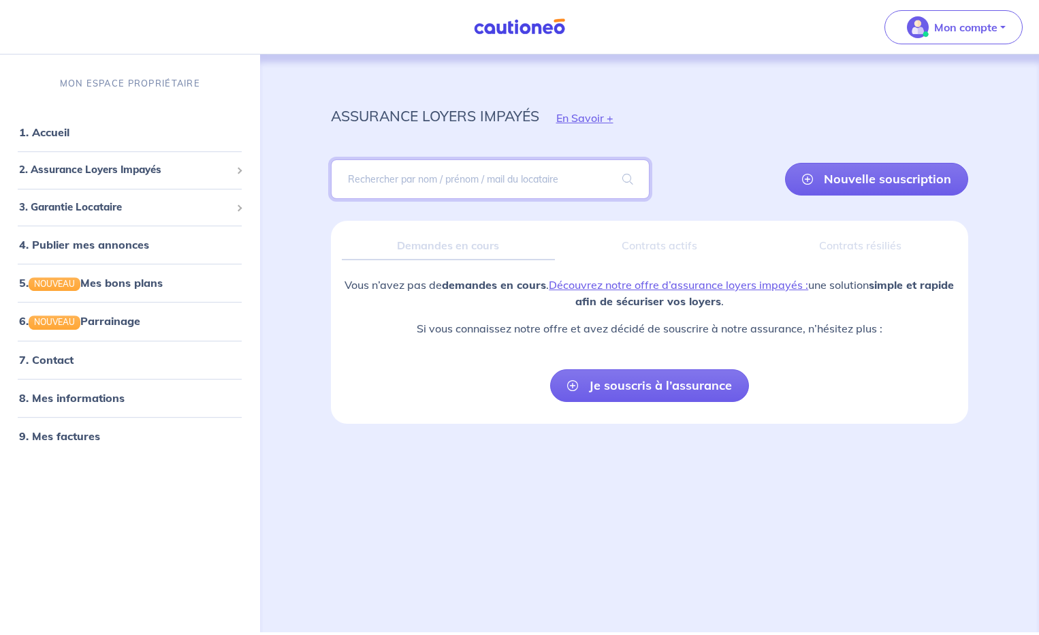
click at [358, 185] on input "search" at bounding box center [490, 178] width 319 height 39
type input "Ginibre Gaston"
click at [629, 179] on span at bounding box center [628, 179] width 44 height 38
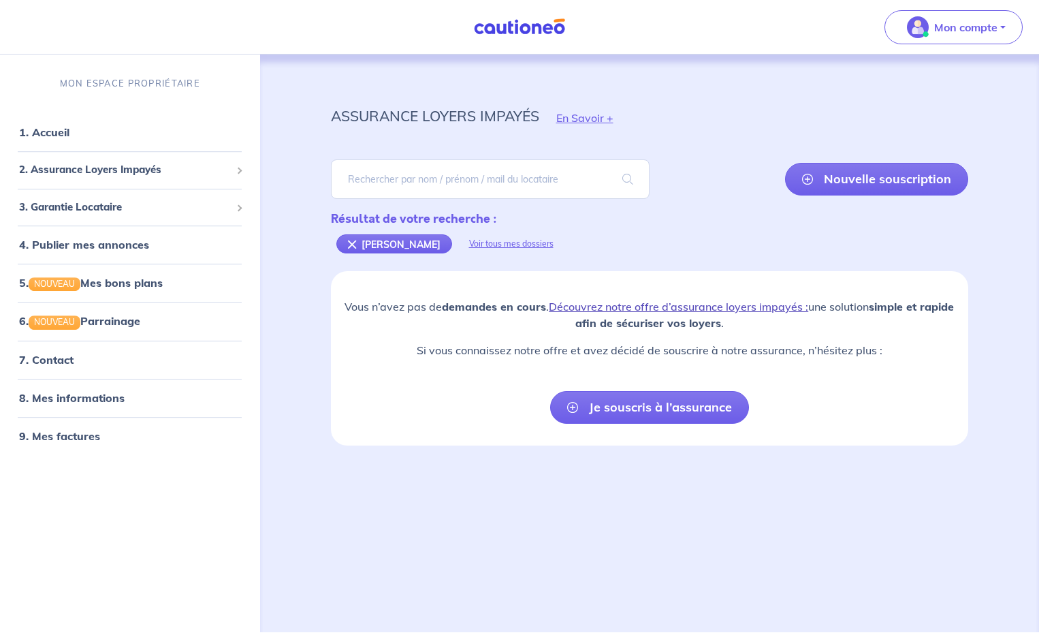
click at [683, 303] on link "Découvrez notre offre d’assurance loyers impayés :" at bounding box center [678, 307] width 259 height 14
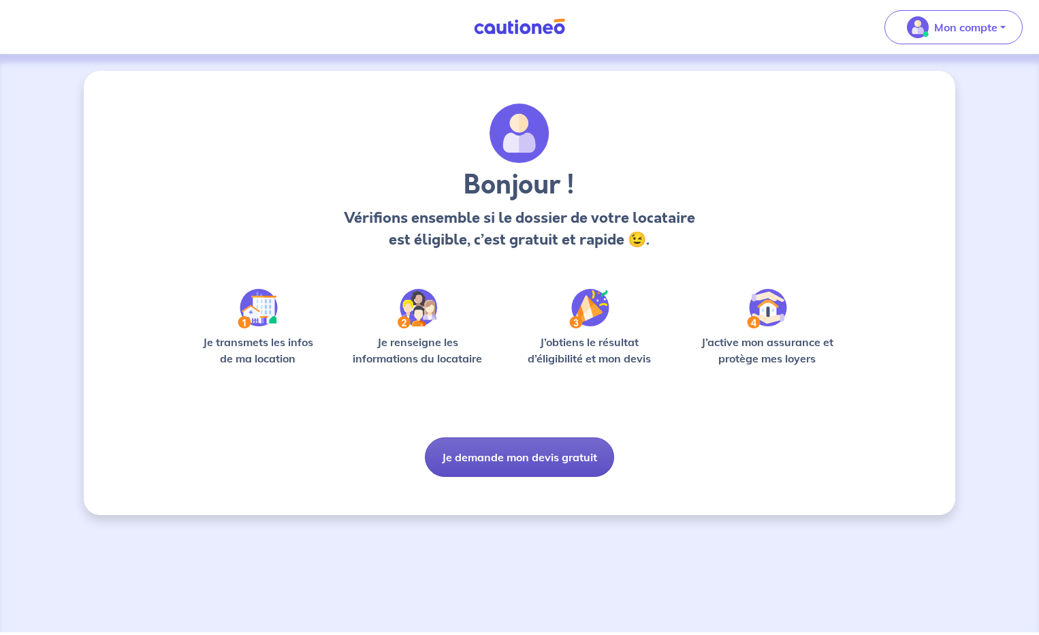
drag, startPoint x: 541, startPoint y: 460, endPoint x: 519, endPoint y: 454, distance: 23.3
click at [540, 462] on button "Je demande mon devis gratuit" at bounding box center [519, 456] width 189 height 39
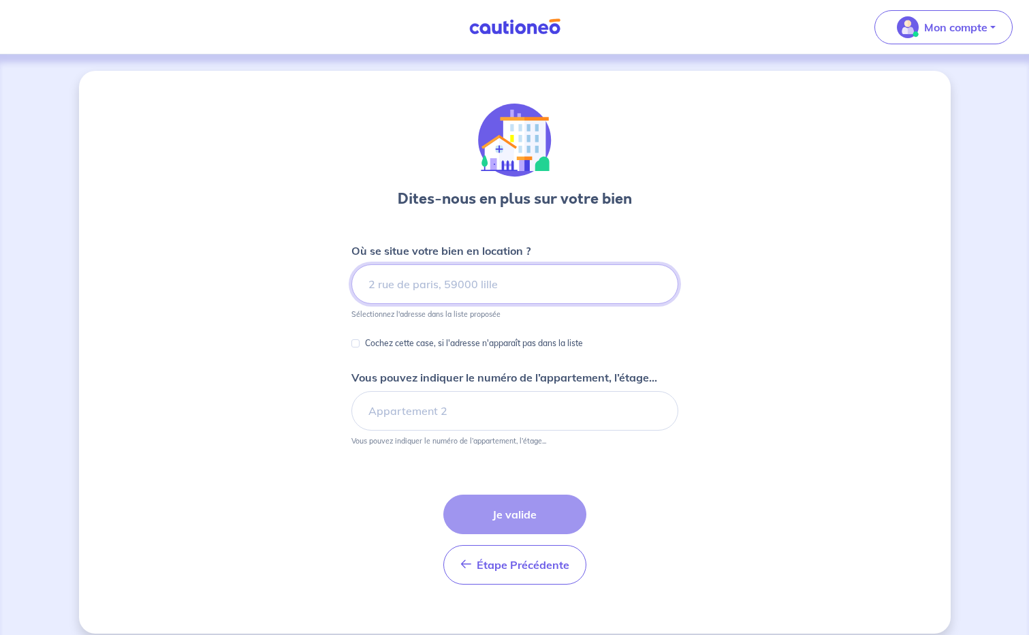
drag, startPoint x: 934, startPoint y: 174, endPoint x: 386, endPoint y: 282, distance: 558.7
click at [386, 282] on input at bounding box center [514, 283] width 327 height 39
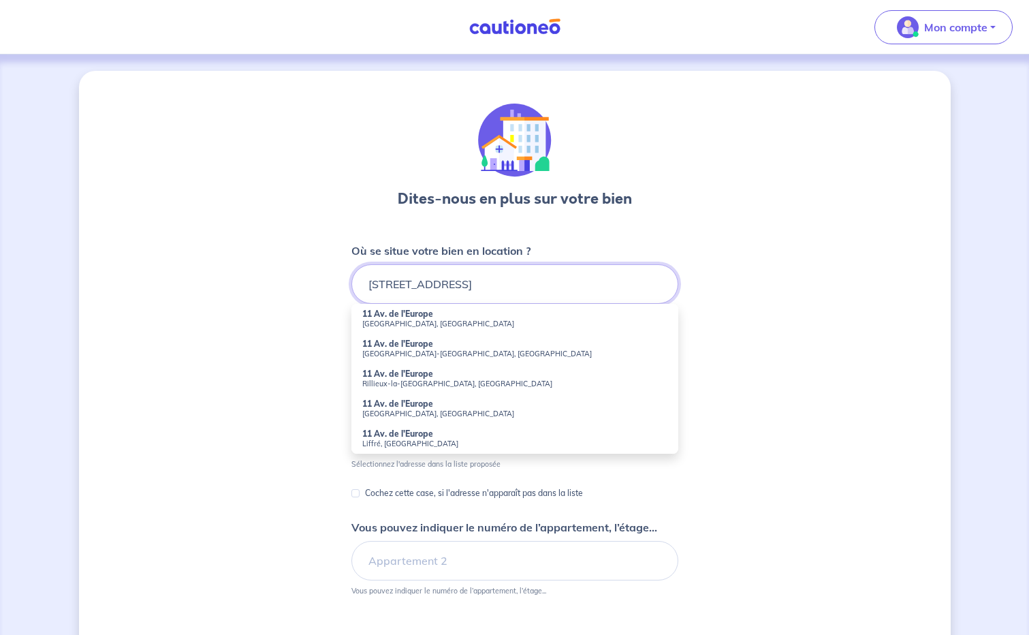
click at [475, 291] on input "[STREET_ADDRESS]" at bounding box center [514, 283] width 327 height 39
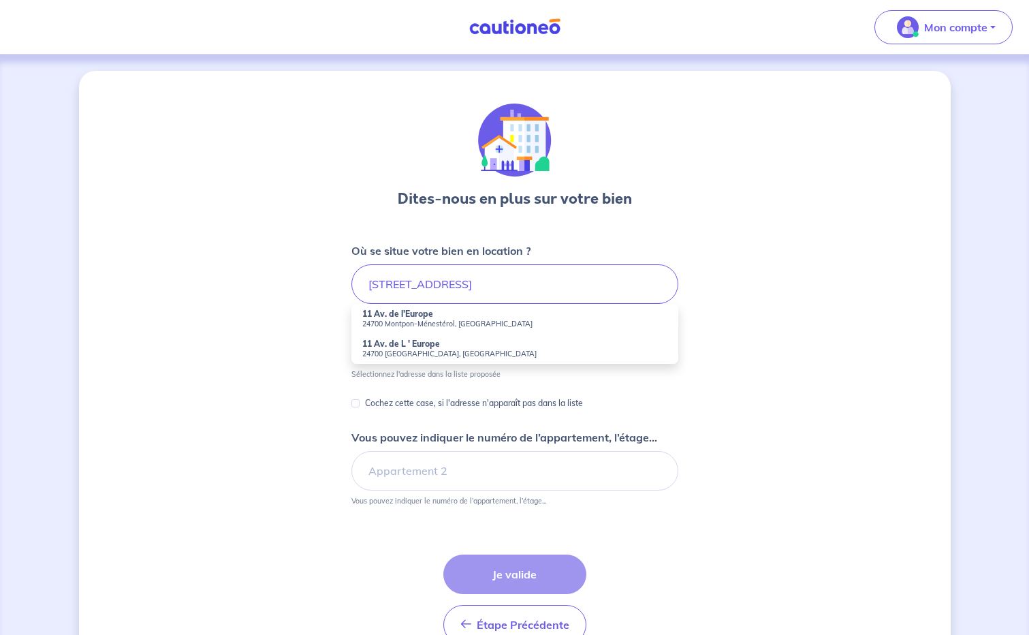
click at [403, 349] on small "24700 [GEOGRAPHIC_DATA], [GEOGRAPHIC_DATA]" at bounding box center [514, 354] width 305 height 10
type input "11 Av. de L ' Europe, [GEOGRAPHIC_DATA], [GEOGRAPHIC_DATA]"
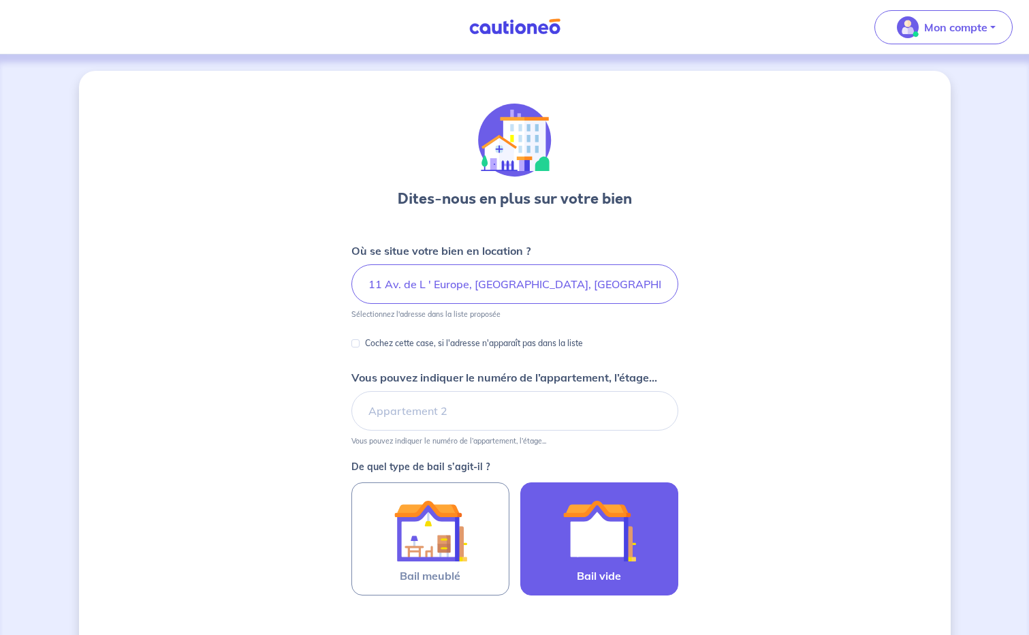
click at [586, 539] on img at bounding box center [600, 531] width 74 height 74
click at [0, 0] on input "Bail vide" at bounding box center [0, 0] width 0 height 0
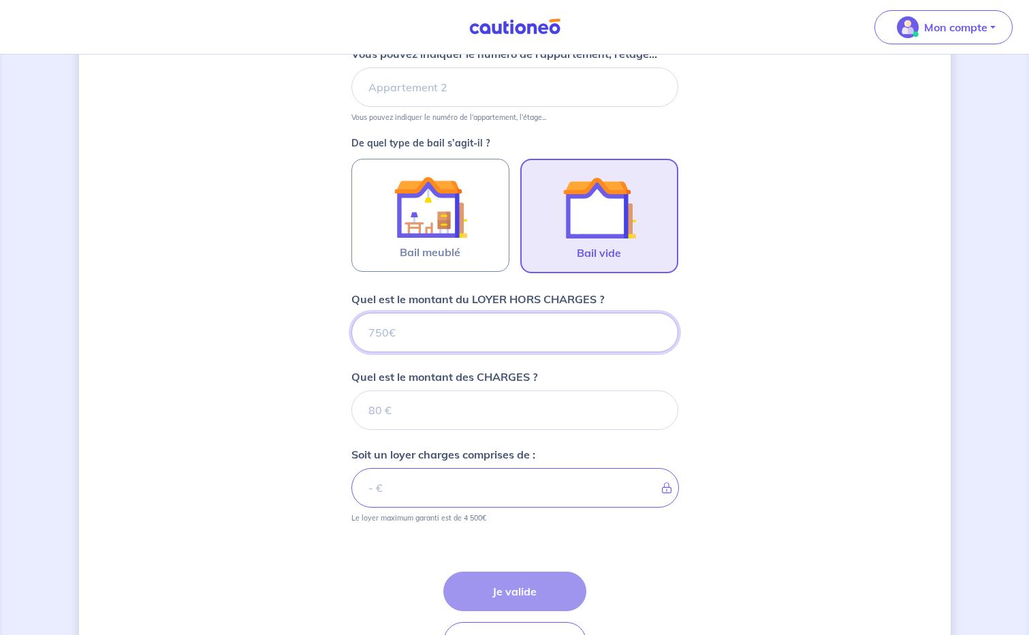
scroll to position [338, 0]
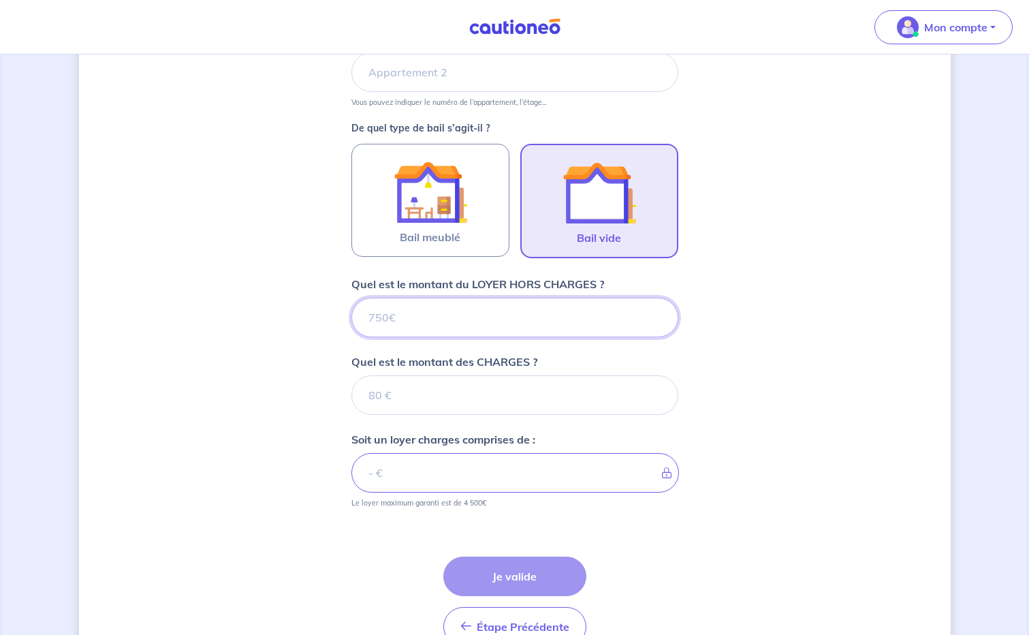
click at [393, 308] on input "Quel est le montant du LOYER HORS CHARGES ?" at bounding box center [514, 317] width 327 height 39
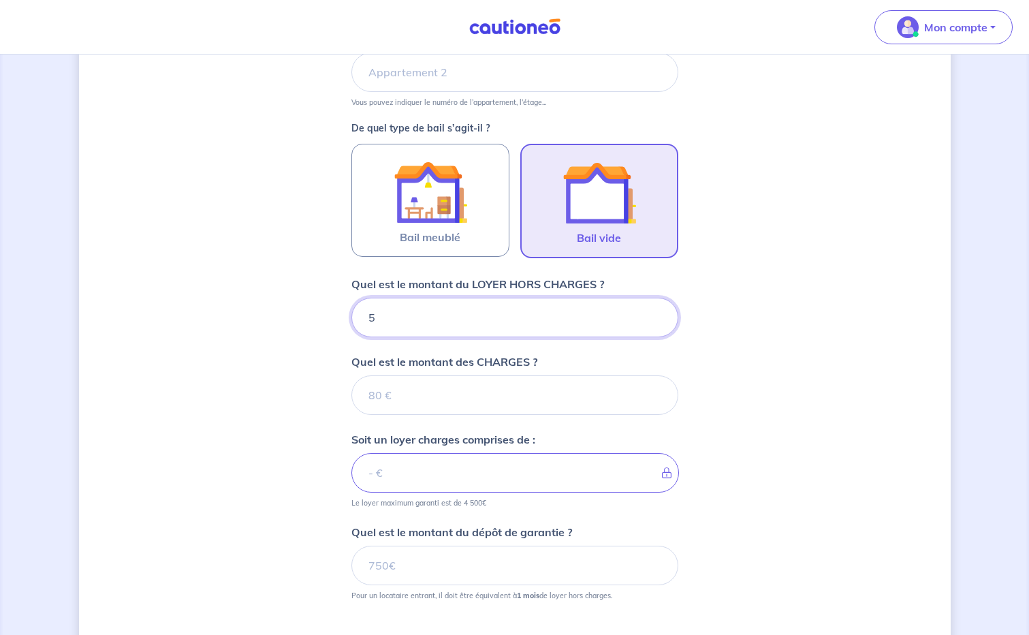
type input "55"
type input "550"
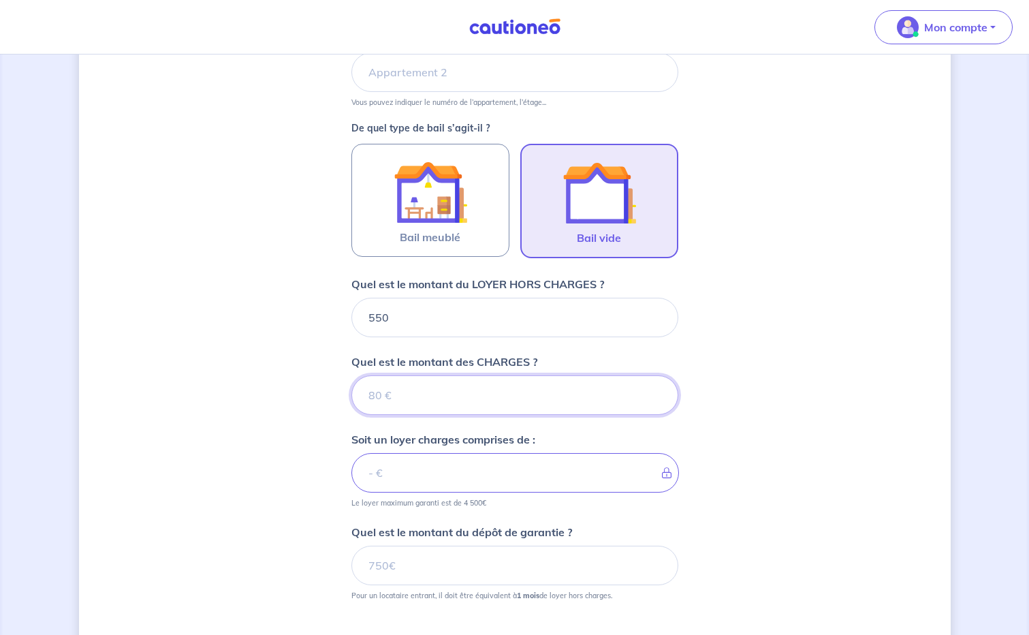
click at [391, 397] on input "Quel est le montant des CHARGES ?" at bounding box center [514, 394] width 327 height 39
type input "15"
type input "565"
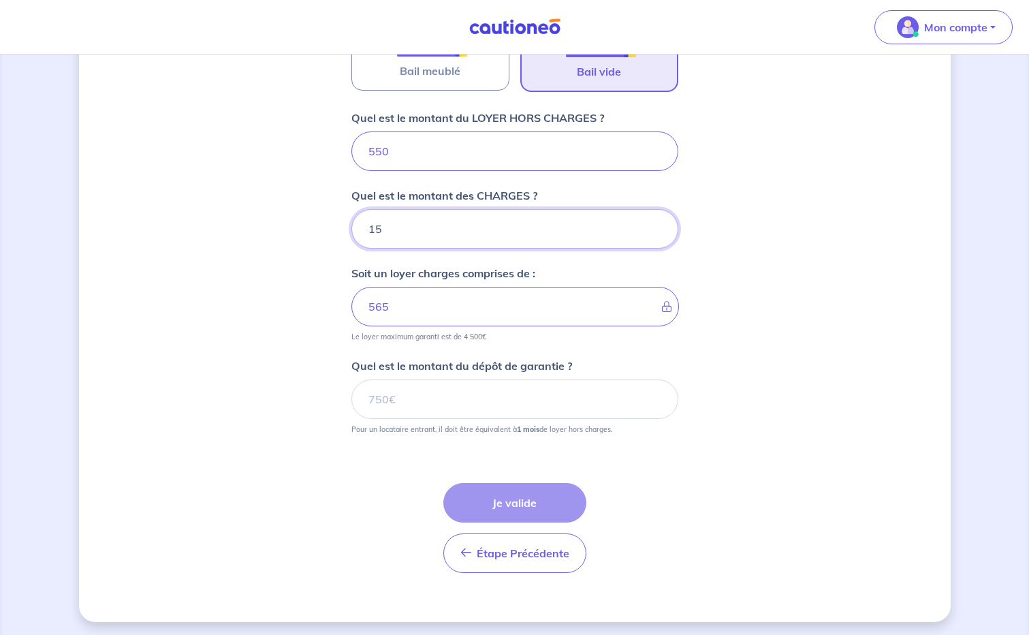
scroll to position [508, 0]
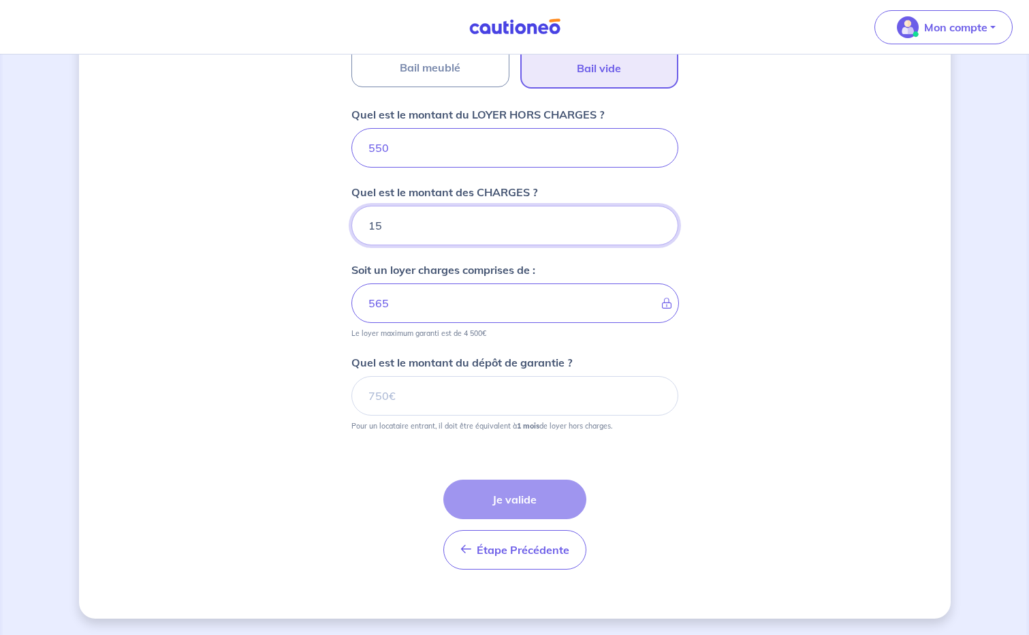
type input "15"
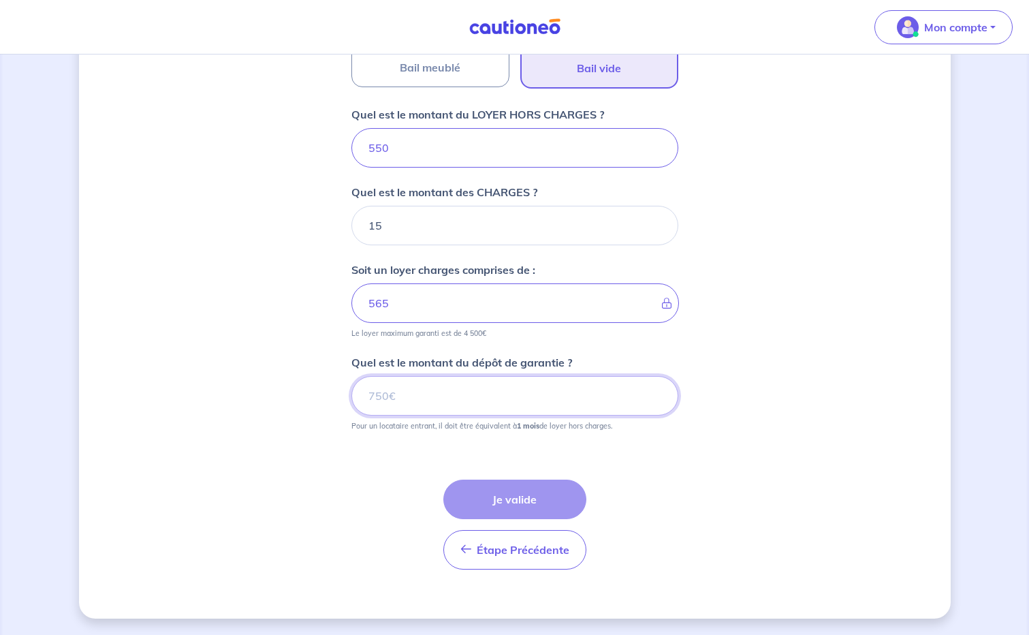
click at [396, 398] on input "Quel est le montant du dépôt de garantie ?" at bounding box center [514, 395] width 327 height 39
type input "550"
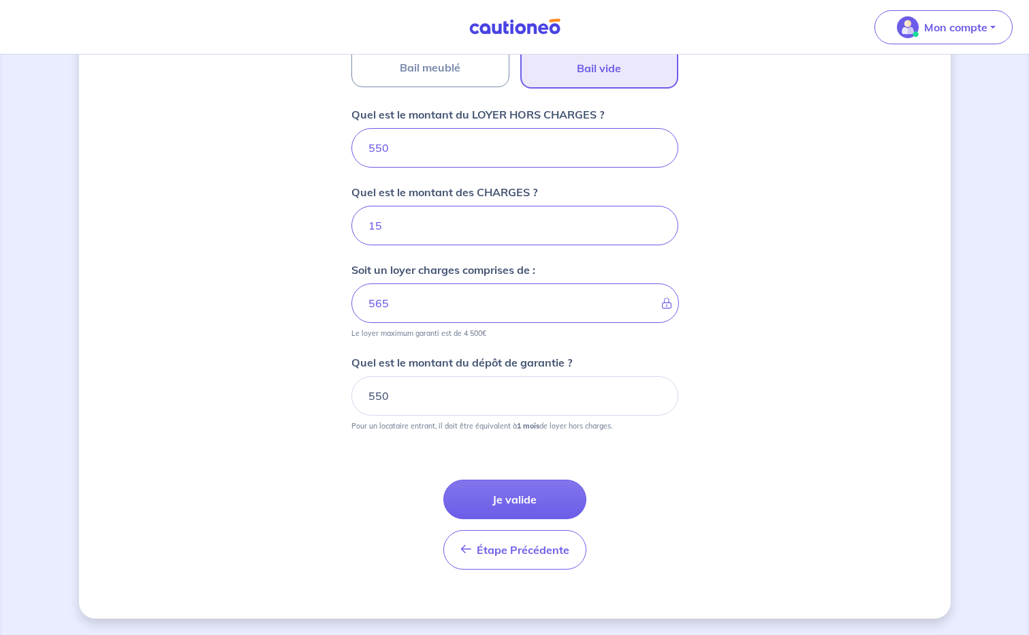
click at [520, 501] on button "Je valide" at bounding box center [514, 498] width 143 height 39
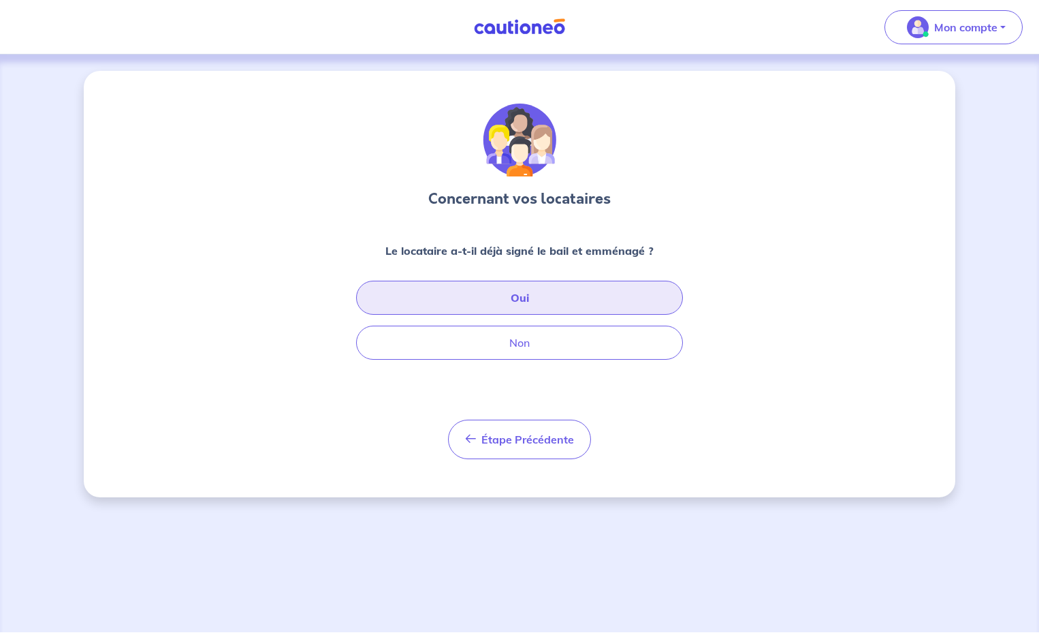
click at [505, 305] on button "Oui" at bounding box center [519, 298] width 327 height 34
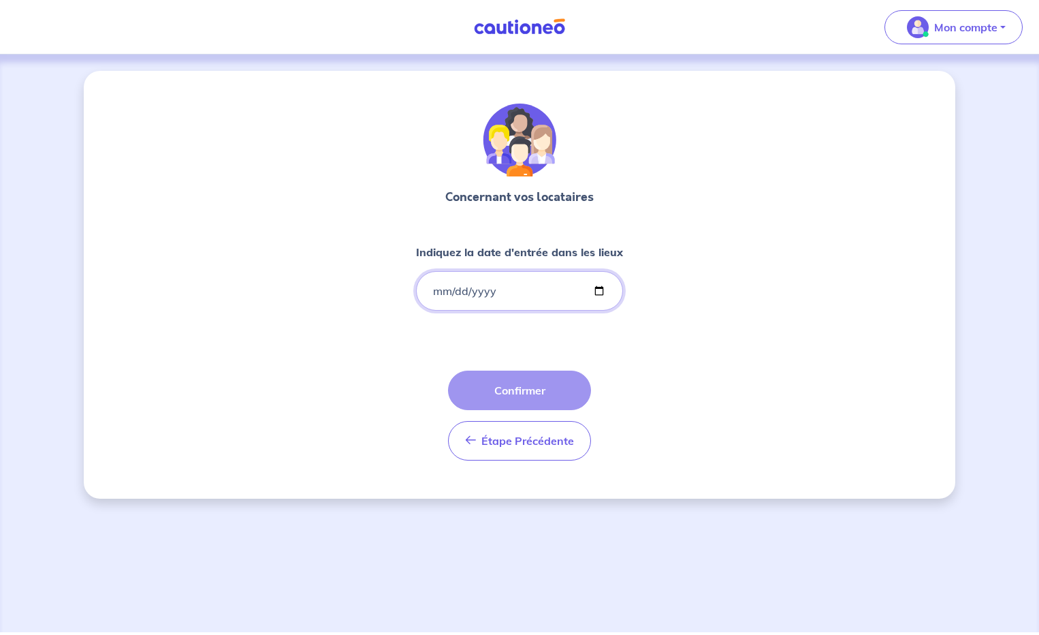
click at [510, 286] on input "Indiquez la date d'entrée dans les lieux" at bounding box center [519, 290] width 207 height 39
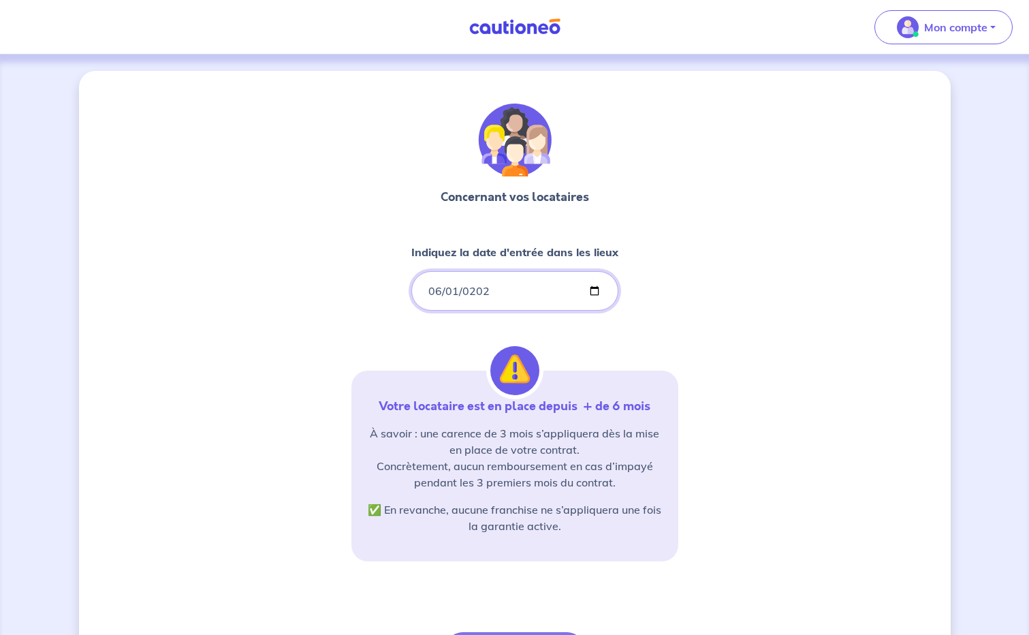
type input "[DATE]"
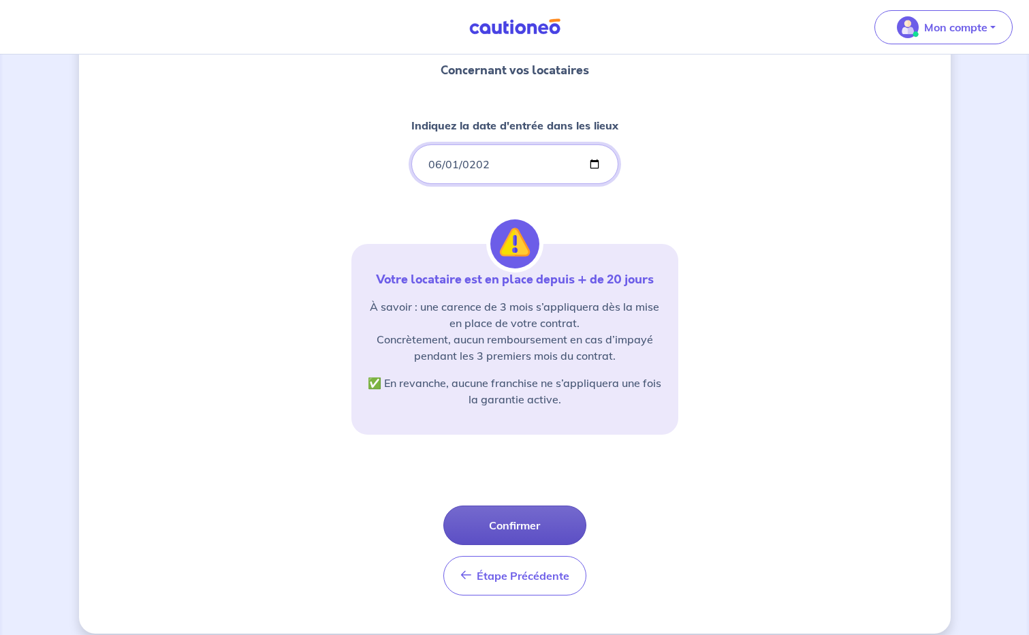
scroll to position [142, 0]
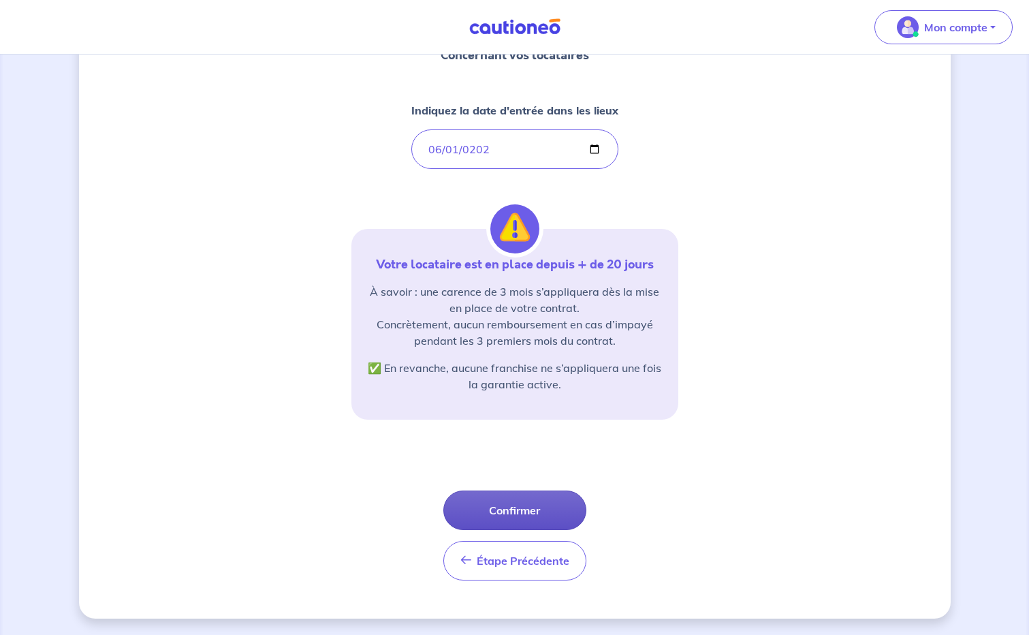
click at [514, 512] on button "Confirmer" at bounding box center [514, 509] width 143 height 39
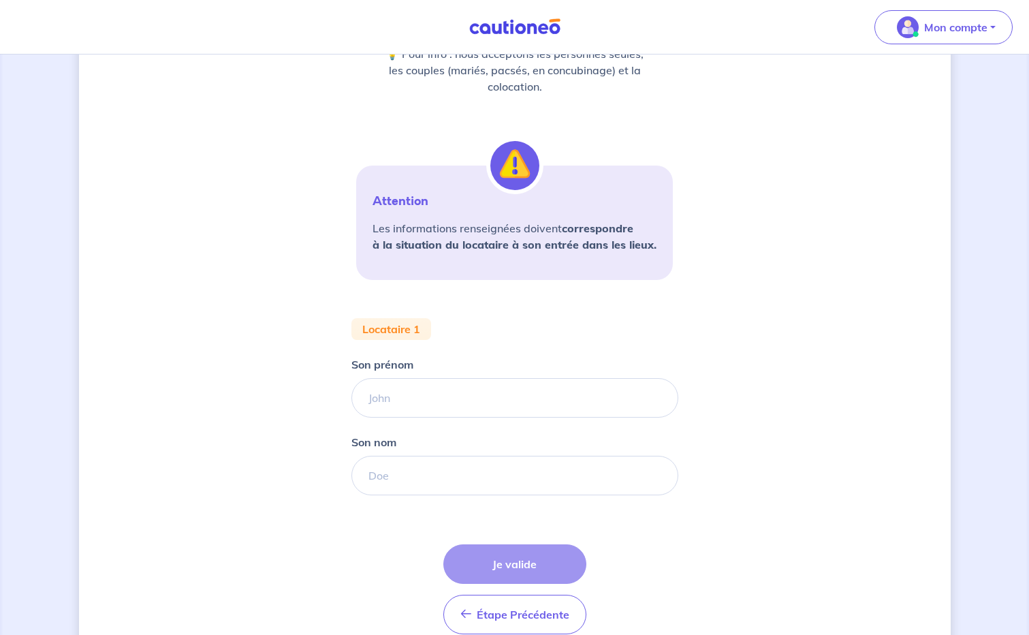
scroll to position [204, 0]
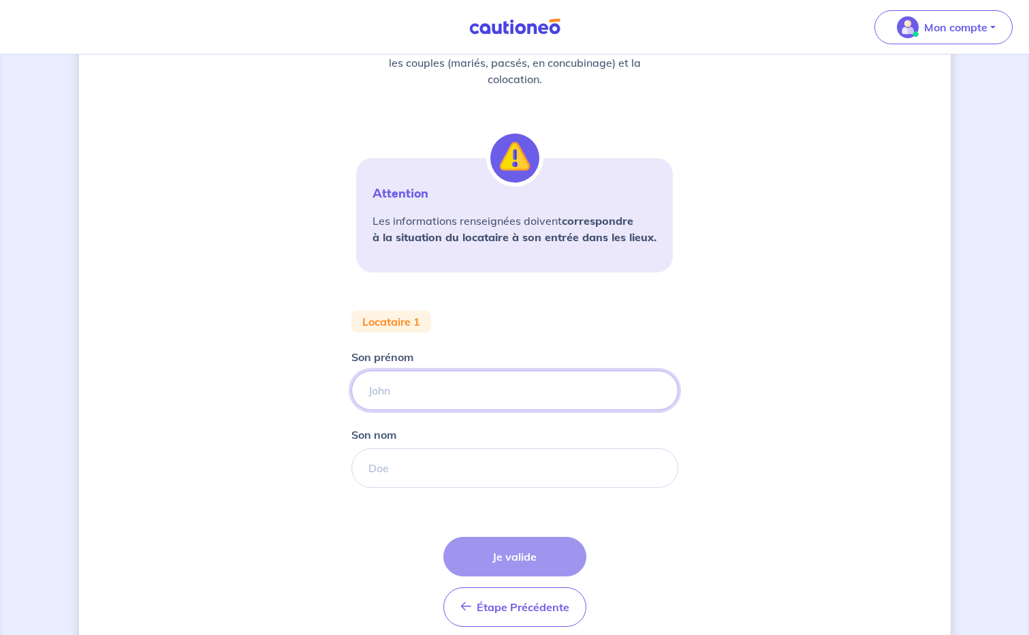
click at [426, 400] on input "Son prénom" at bounding box center [514, 389] width 327 height 39
type input "Gast"
click at [777, 404] on div "Concernant vos locataires 💡 Pour info : nous acceptons les personnes seules, le…" at bounding box center [515, 271] width 872 height 809
click at [381, 477] on input "Son nom" at bounding box center [514, 467] width 327 height 39
type input "Ginibre"
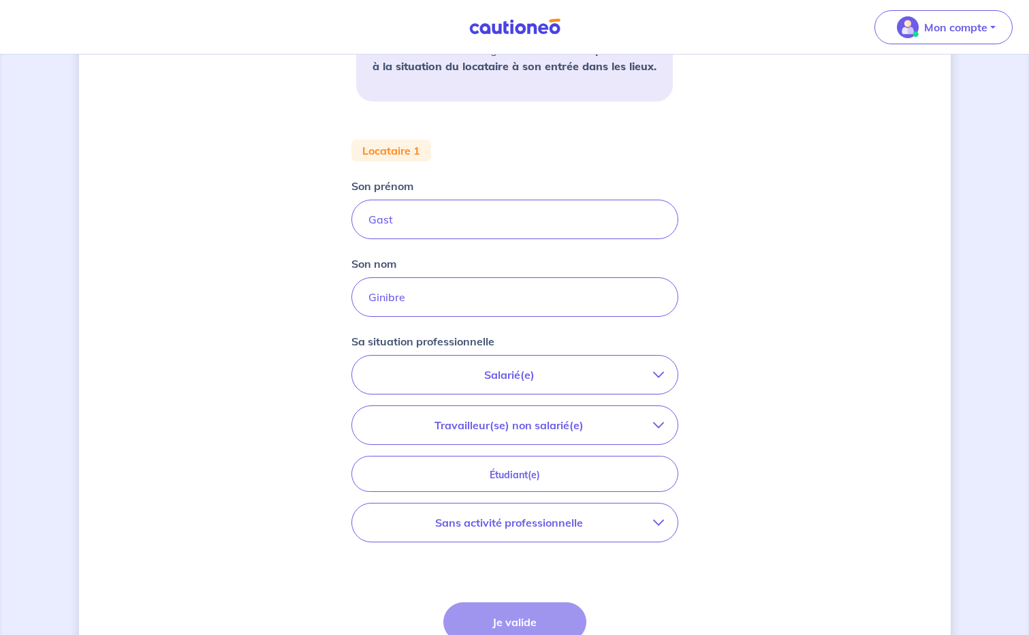
scroll to position [409, 0]
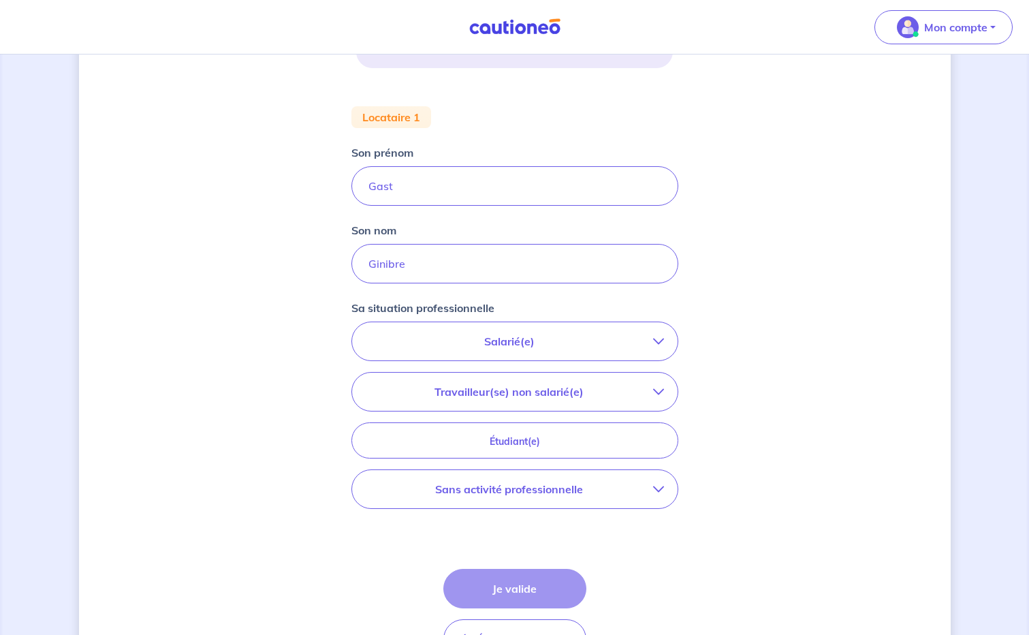
click at [653, 493] on icon "button" at bounding box center [658, 489] width 11 height 11
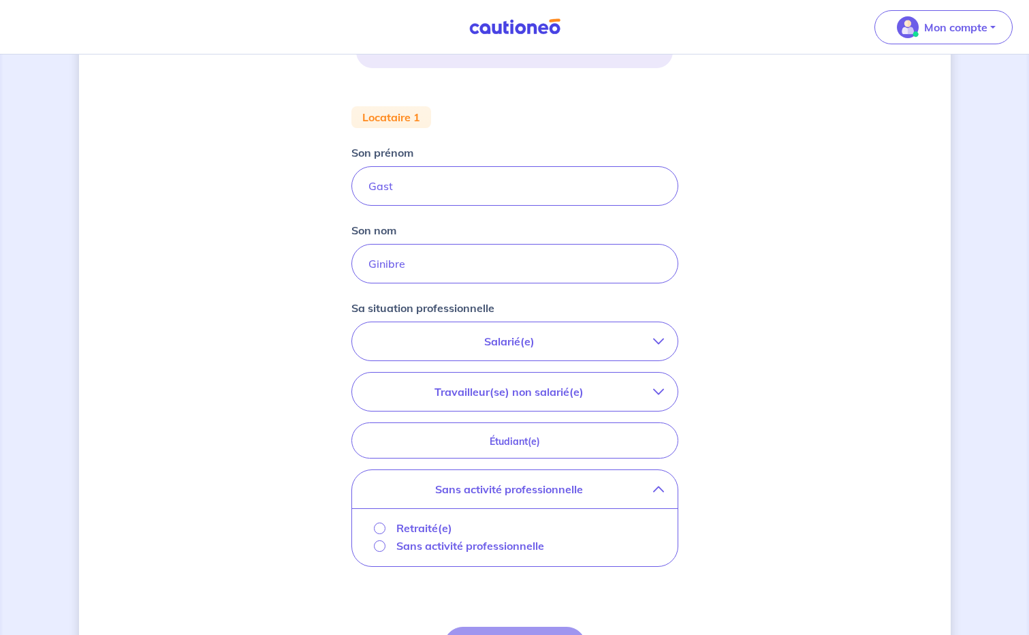
click at [423, 520] on p "Retraité(e)" at bounding box center [424, 528] width 56 height 16
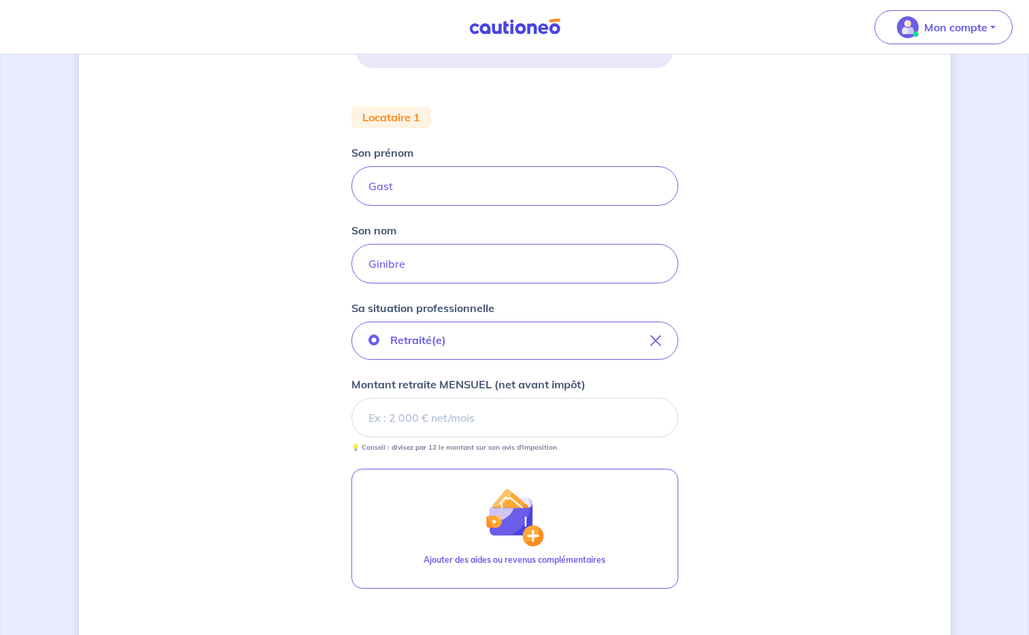
click at [447, 417] on input "Montant retraite MENSUEL (net avant impôt)" at bounding box center [514, 417] width 327 height 39
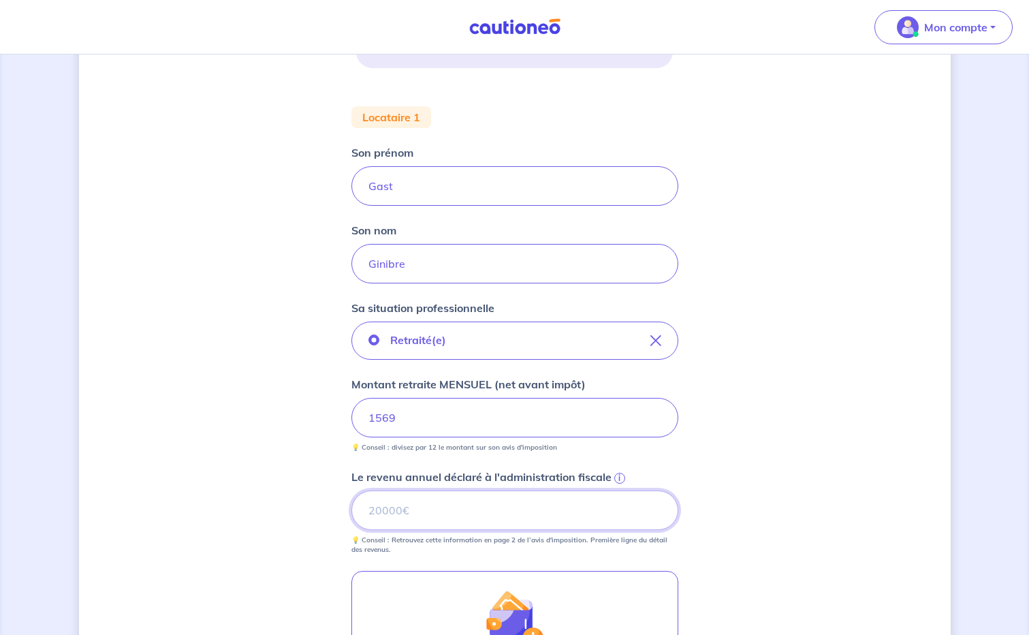
click at [419, 511] on input "Le revenu annuel déclaré à l'administration fiscale i" at bounding box center [514, 509] width 327 height 39
click at [410, 190] on input "Gast" at bounding box center [514, 185] width 327 height 39
type input "[PERSON_NAME]"
type input "13575"
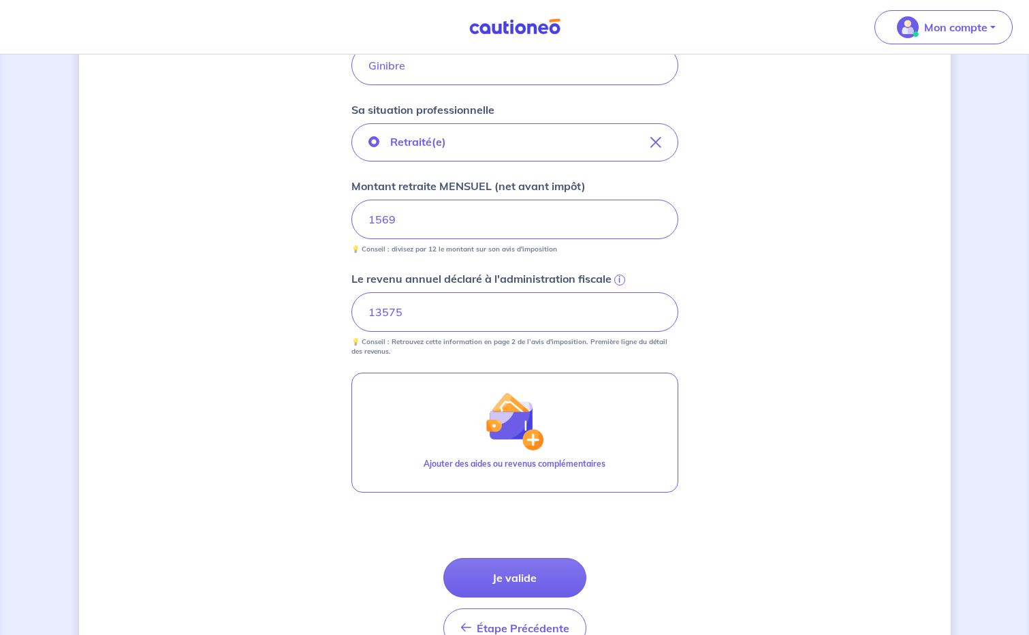
scroll to position [613, 0]
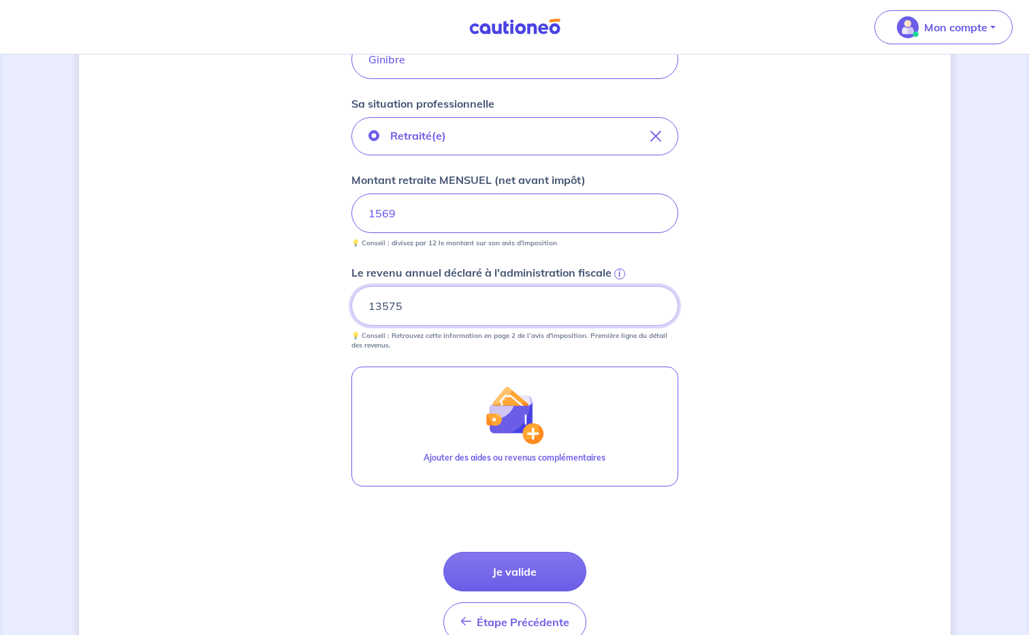
click at [421, 306] on input "13575" at bounding box center [514, 305] width 327 height 39
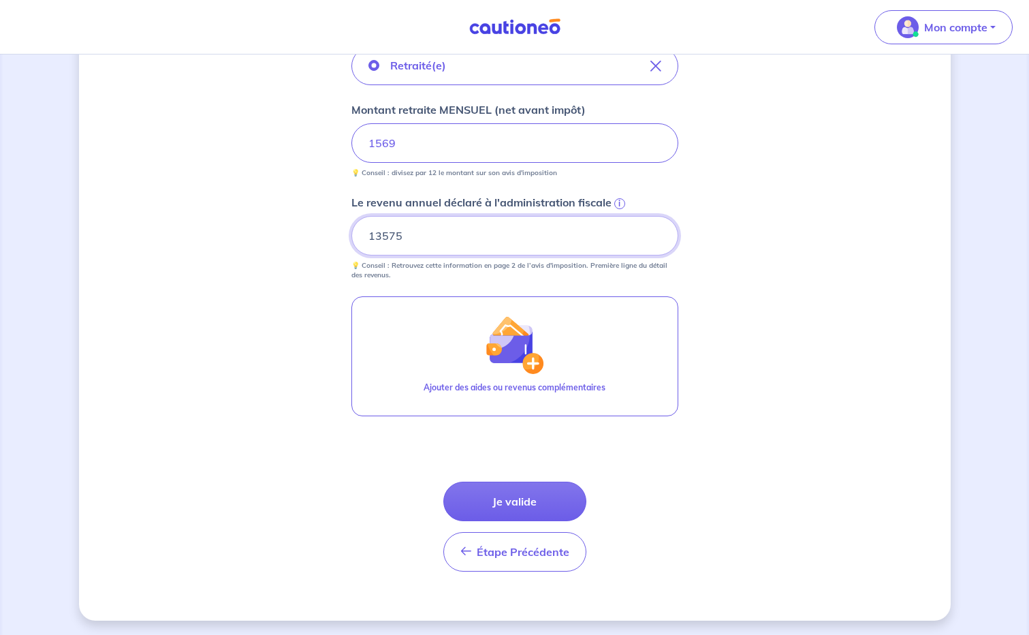
scroll to position [685, 0]
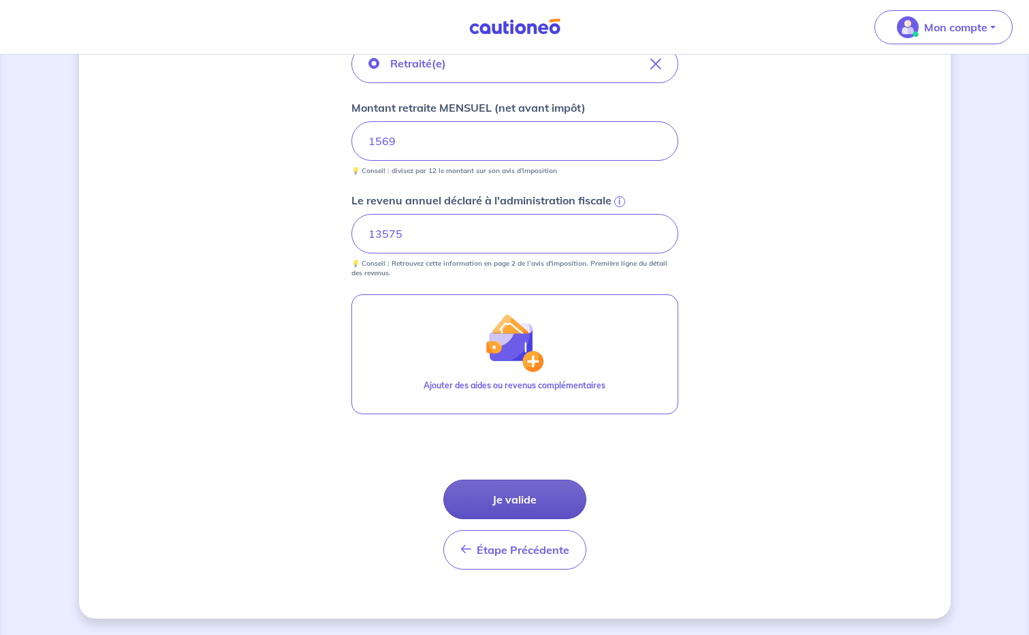
click at [521, 498] on button "Je valide" at bounding box center [514, 498] width 143 height 39
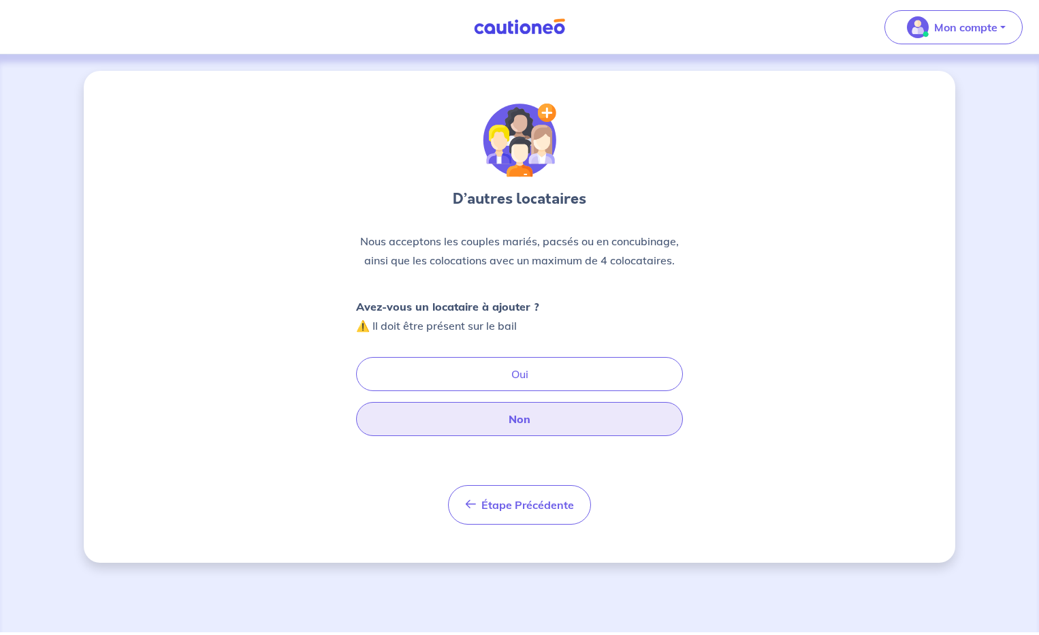
click at [521, 417] on button "Non" at bounding box center [519, 419] width 327 height 34
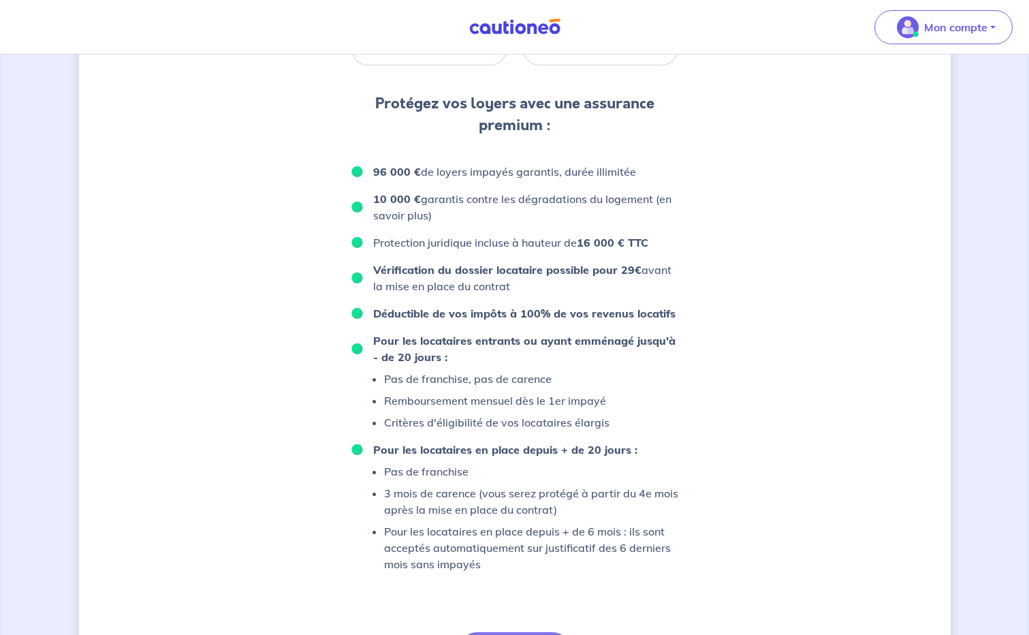
scroll to position [606, 0]
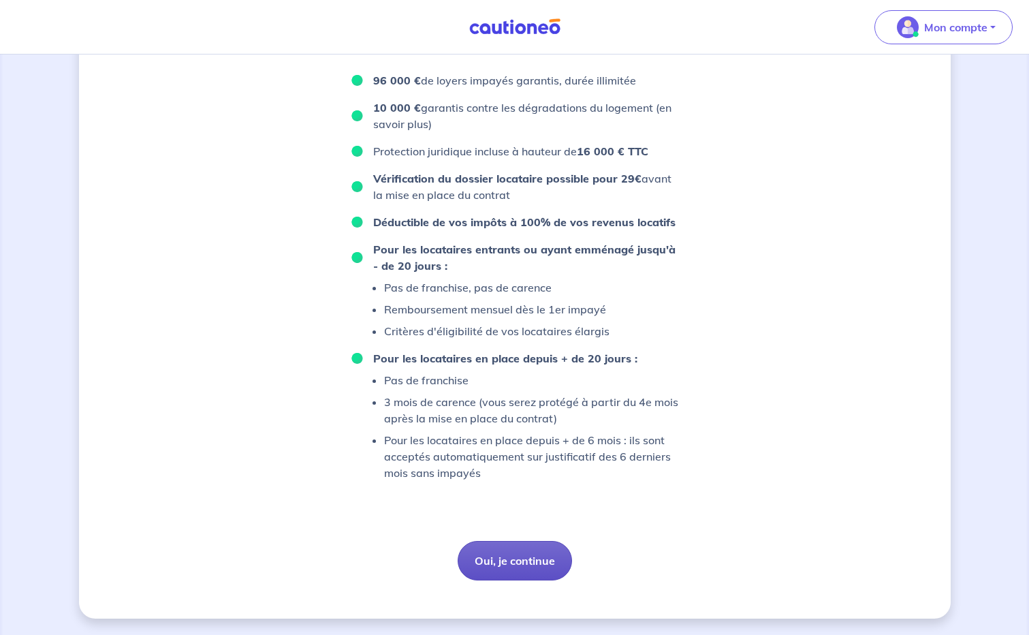
click at [513, 563] on button "Oui, je continue" at bounding box center [515, 560] width 114 height 39
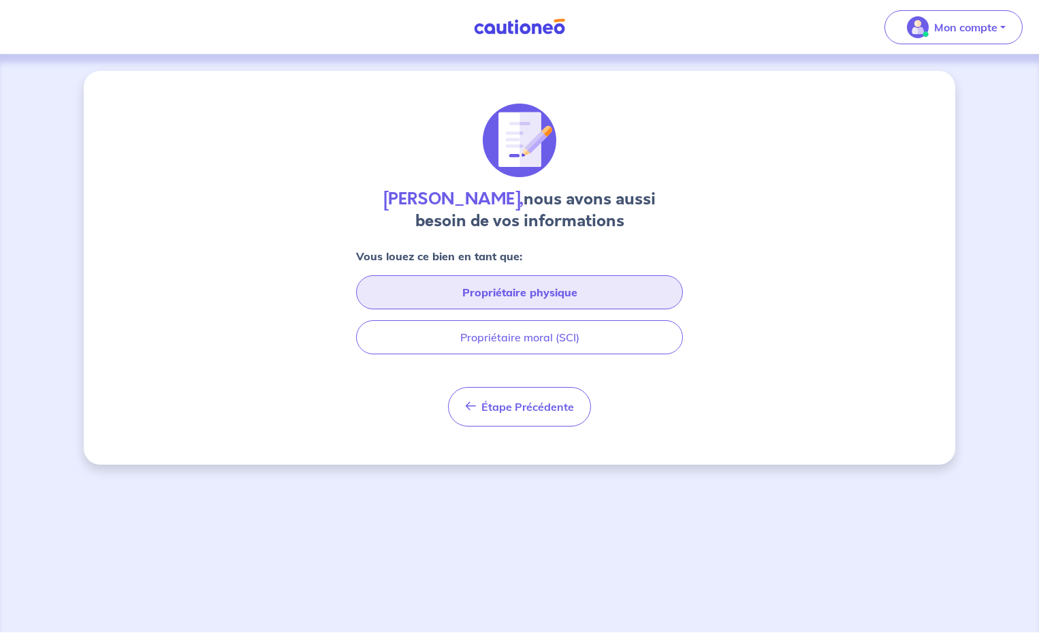
click at [509, 295] on button "Propriétaire physique" at bounding box center [519, 292] width 327 height 34
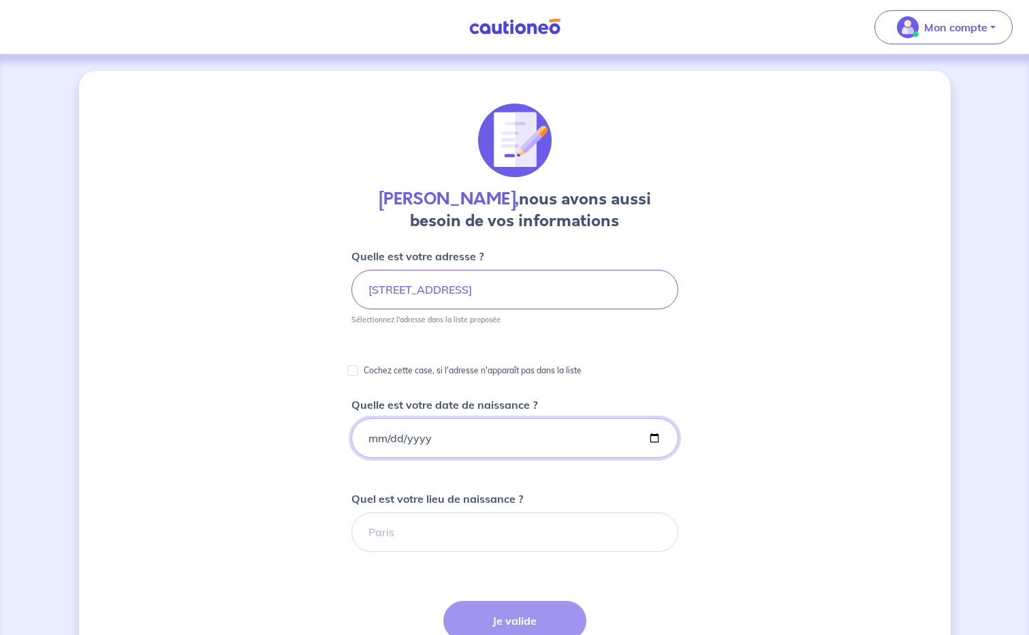
click at [438, 428] on input "Quelle est votre date de naissance ?" at bounding box center [514, 437] width 327 height 39
type input "[DATE]"
click at [439, 531] on input "Quel est votre lieu de naissance ?" at bounding box center [514, 531] width 327 height 39
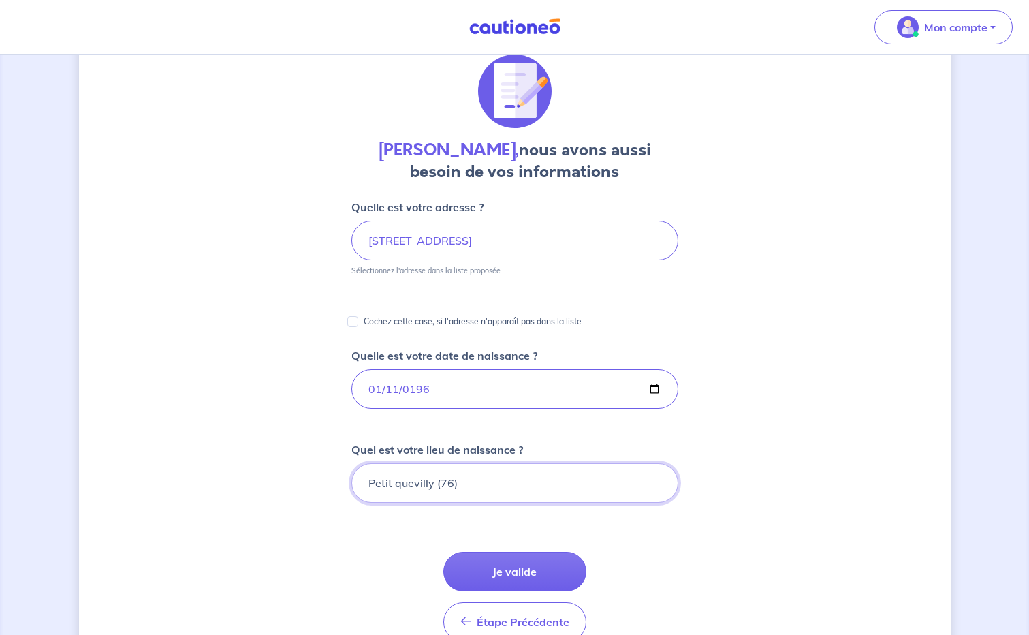
scroll to position [136, 0]
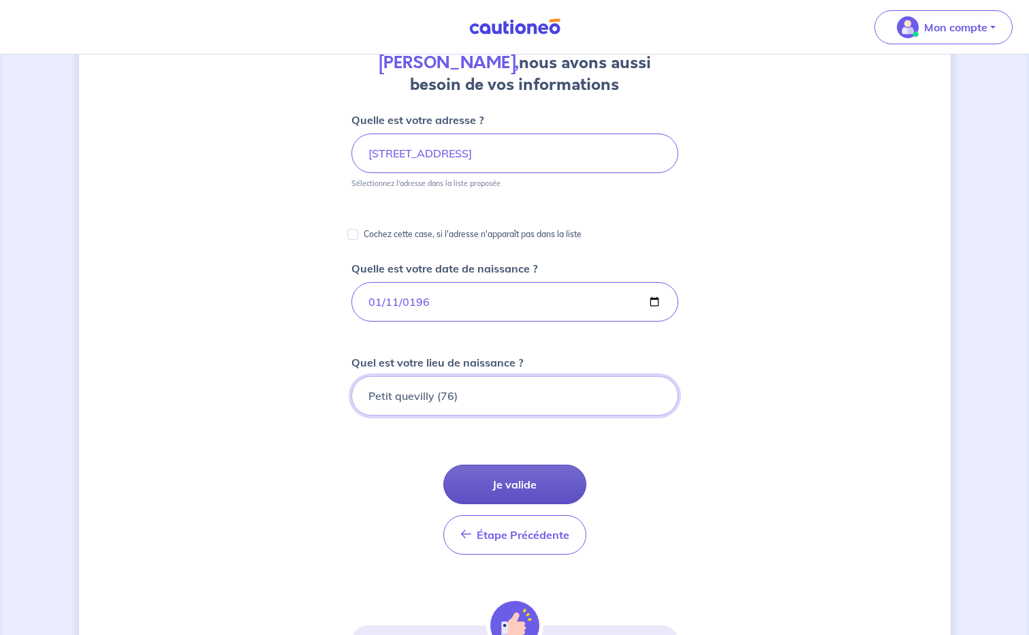
type input "Petit quevilly (76)"
click at [524, 480] on button "Je valide" at bounding box center [514, 483] width 143 height 39
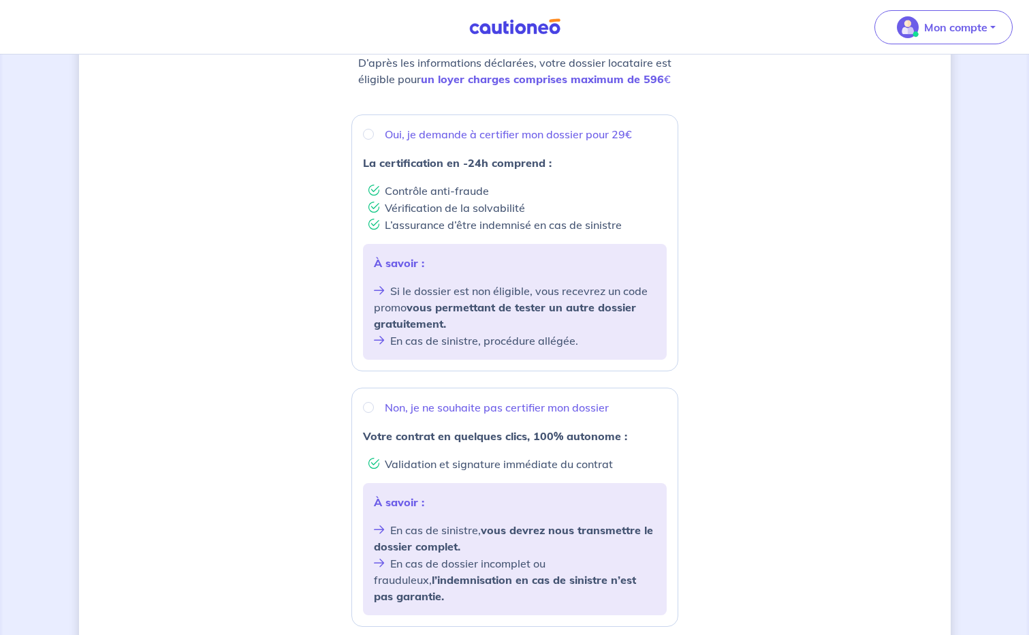
scroll to position [272, 0]
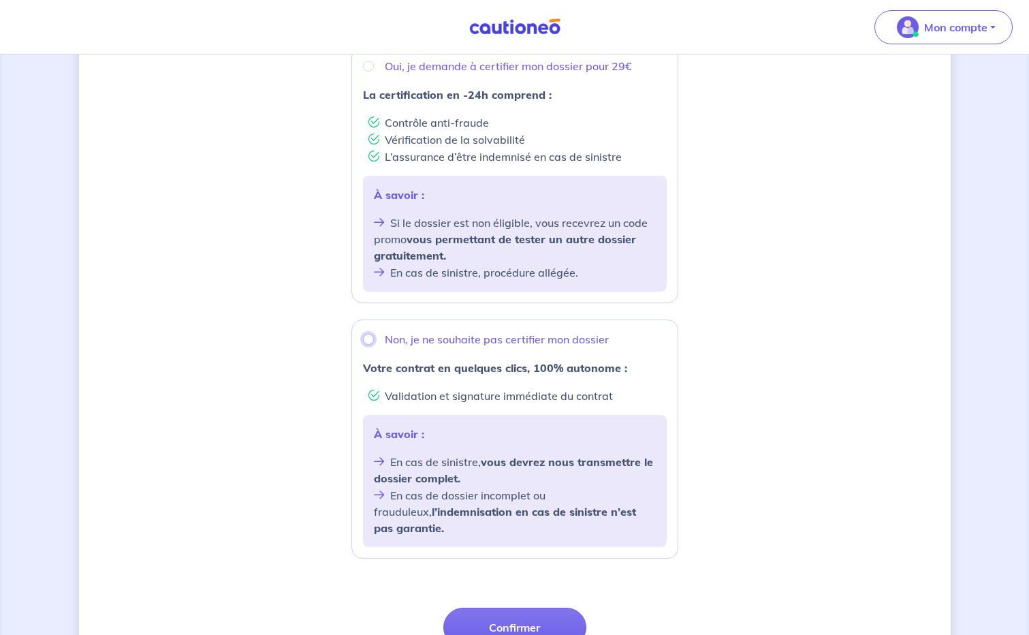
click at [368, 341] on input "Non, je ne souhaite pas certifier mon dossier" at bounding box center [368, 339] width 11 height 11
radio input "true"
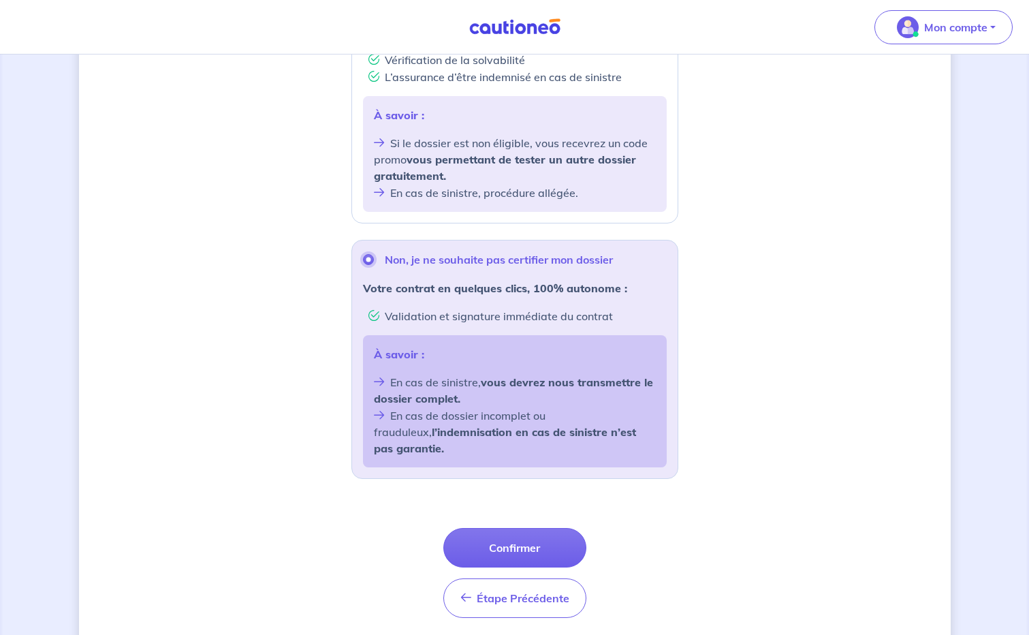
scroll to position [384, 0]
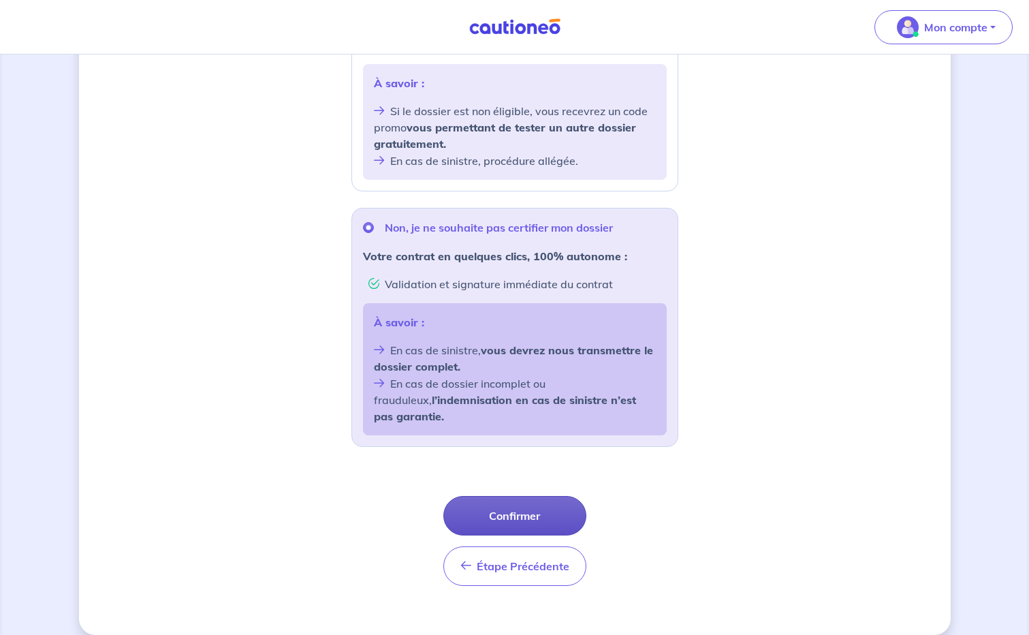
click at [533, 501] on button "Confirmer" at bounding box center [514, 515] width 143 height 39
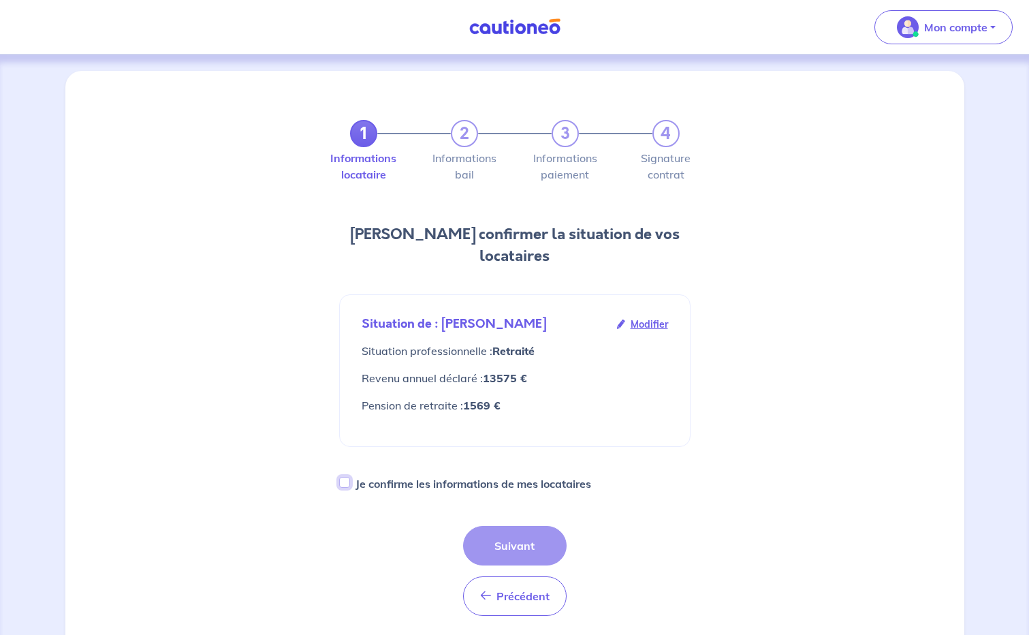
click at [344, 477] on input "Je confirme les informations de mes locataires" at bounding box center [344, 482] width 11 height 11
checkbox input "true"
click at [516, 526] on button "Suivant" at bounding box center [515, 545] width 104 height 39
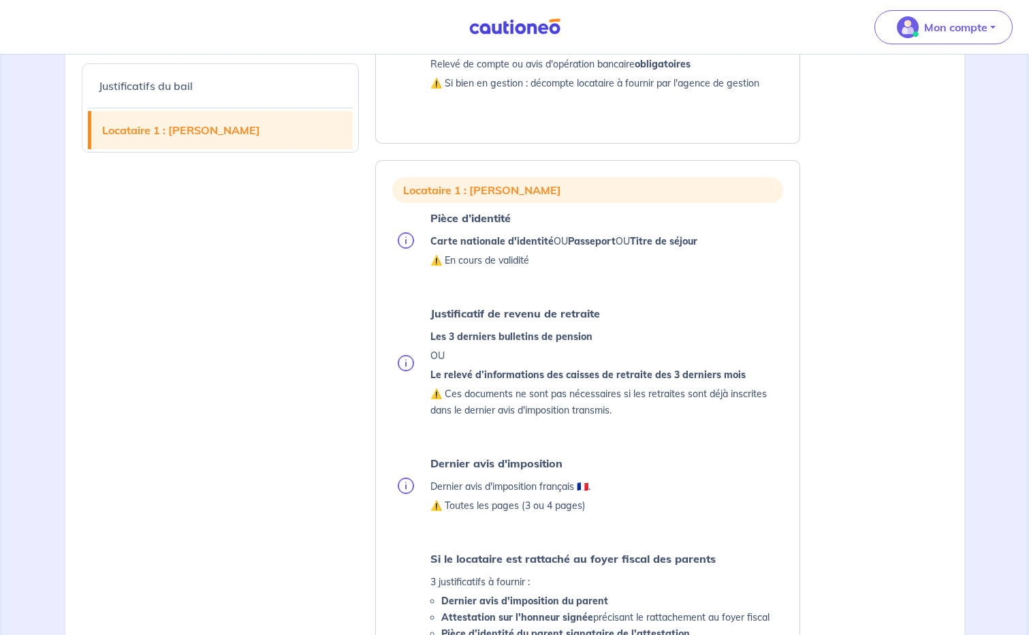
scroll to position [885, 0]
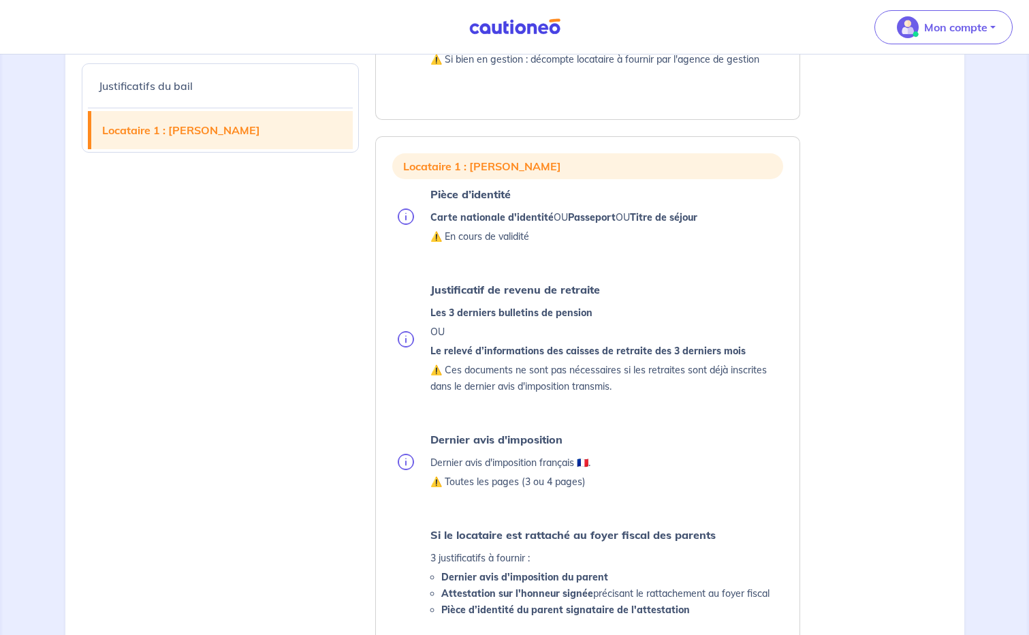
click at [360, 268] on div "Justificatifs du bail Locataire 1 : [PERSON_NAME]" at bounding box center [221, 346] width 294 height 1429
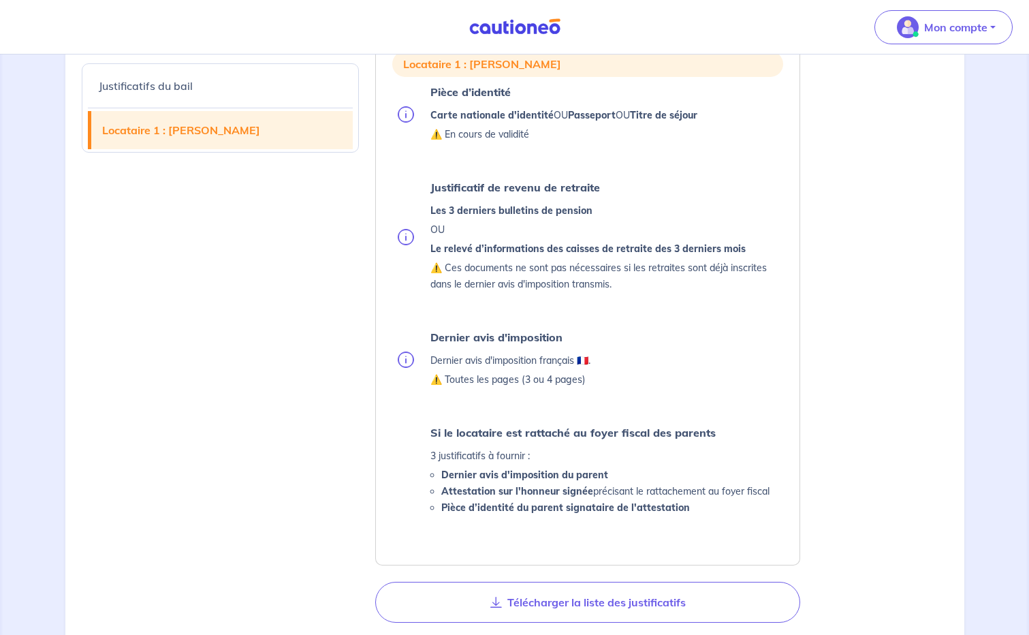
scroll to position [1022, 0]
